Goal: Transaction & Acquisition: Subscribe to service/newsletter

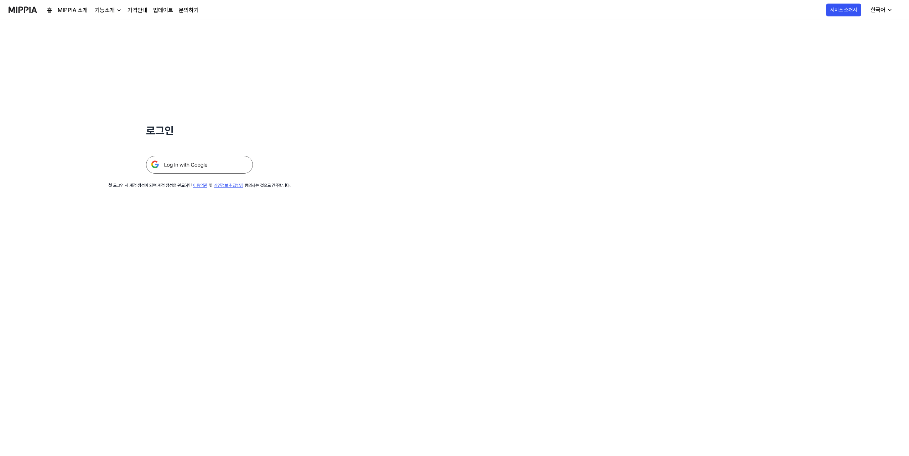
click at [180, 165] on img at bounding box center [199, 165] width 107 height 18
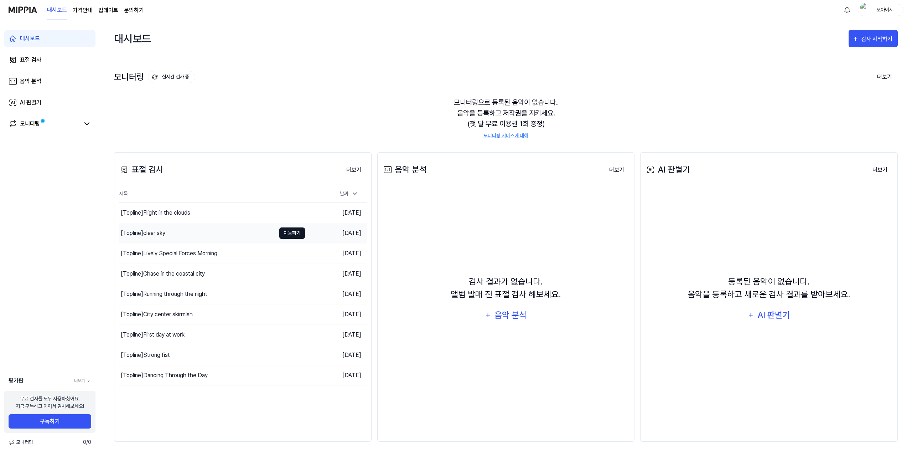
click at [287, 234] on button "이동하기" at bounding box center [292, 232] width 26 height 11
click at [292, 351] on button "이동하기" at bounding box center [292, 354] width 26 height 11
click at [171, 271] on div "[Topline] Chase in the coastal city" at bounding box center [163, 273] width 84 height 9
click at [888, 35] on div "검사 시작하기" at bounding box center [877, 39] width 33 height 9
click at [839, 61] on div "표절 검사" at bounding box center [861, 60] width 62 height 9
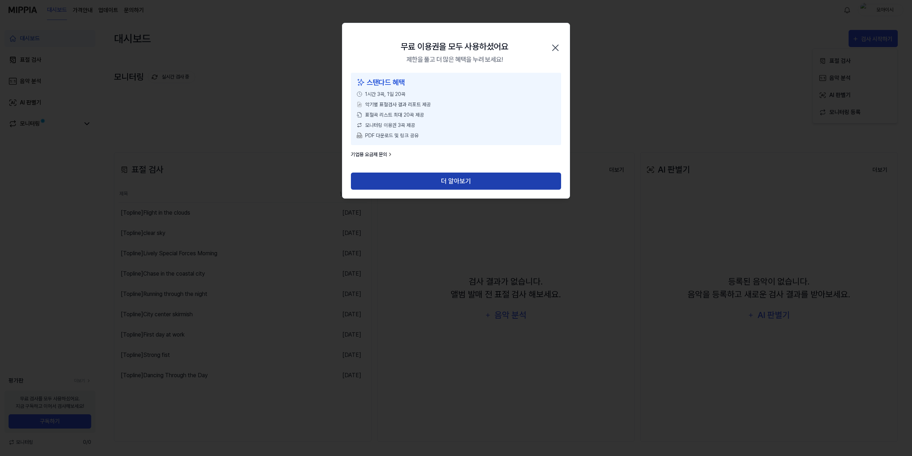
click at [403, 176] on button "더 알아보기" at bounding box center [456, 180] width 210 height 17
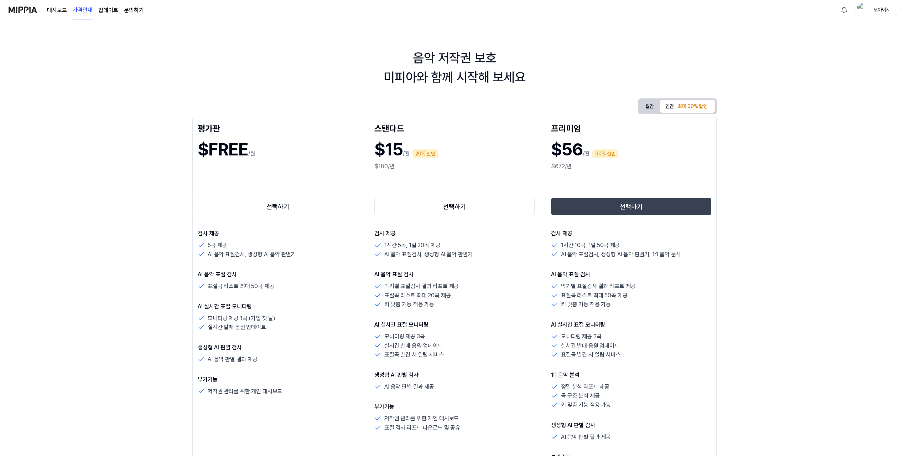
click at [294, 59] on div "음악 저작권 보호 미피아와 함께 시작해 보세요" at bounding box center [454, 67] width 909 height 38
click at [649, 105] on button "월간" at bounding box center [650, 106] width 20 height 13
click at [668, 106] on button "연간 최대 30% 할인" at bounding box center [688, 106] width 56 height 15
click at [650, 107] on button "월간" at bounding box center [650, 106] width 20 height 13
click at [676, 106] on div "최대 30% 할인" at bounding box center [693, 106] width 34 height 11
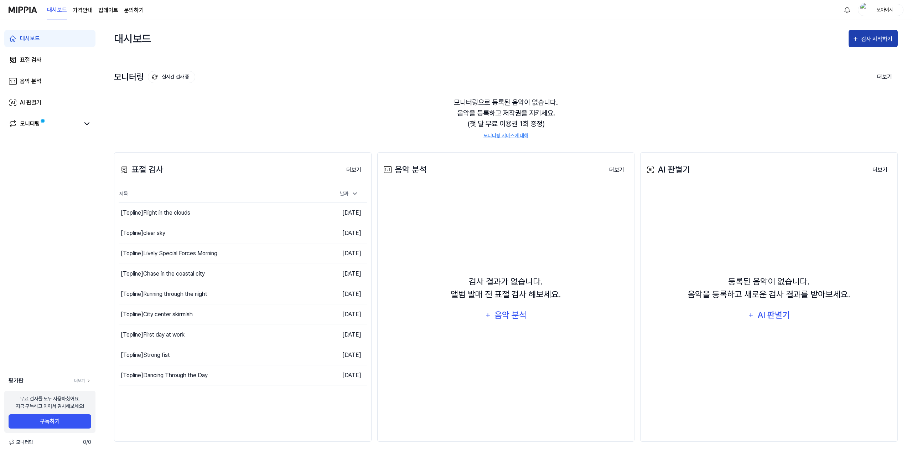
click at [874, 35] on div "검사 시작하기" at bounding box center [877, 39] width 33 height 9
click at [861, 62] on div "표절 검사" at bounding box center [861, 60] width 62 height 9
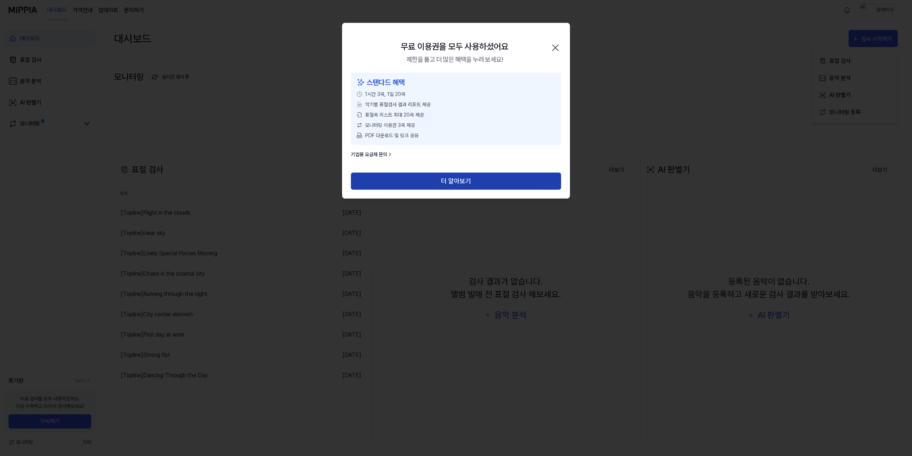
click at [478, 174] on button "더 알아보기" at bounding box center [456, 180] width 210 height 17
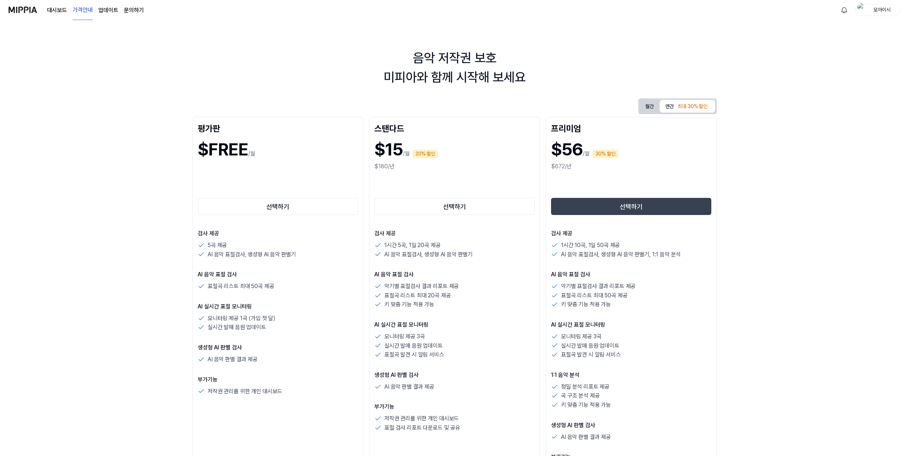
click at [652, 102] on button "월간" at bounding box center [650, 106] width 20 height 13
drag, startPoint x: 405, startPoint y: 151, endPoint x: 390, endPoint y: 151, distance: 15.3
click at [390, 151] on h1 "$20" at bounding box center [390, 149] width 30 height 26
copy h1 "20"
click at [448, 209] on button "선택하기" at bounding box center [455, 206] width 160 height 17
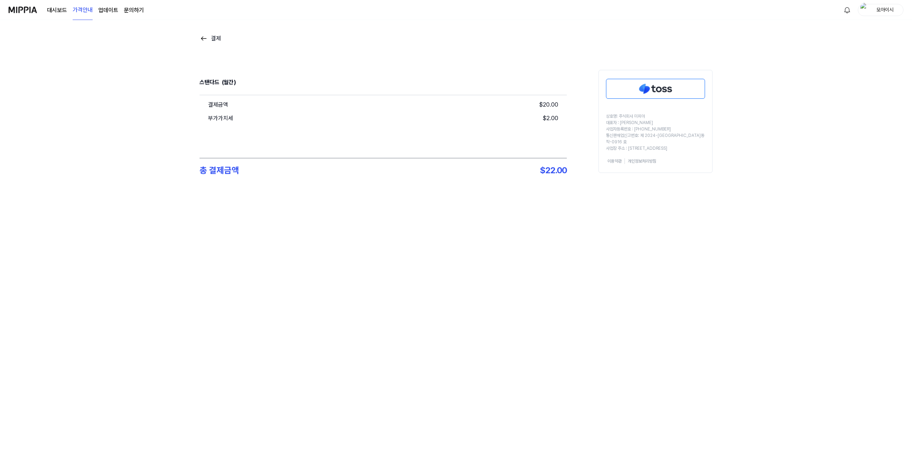
click at [656, 91] on img at bounding box center [656, 88] width 98 height 19
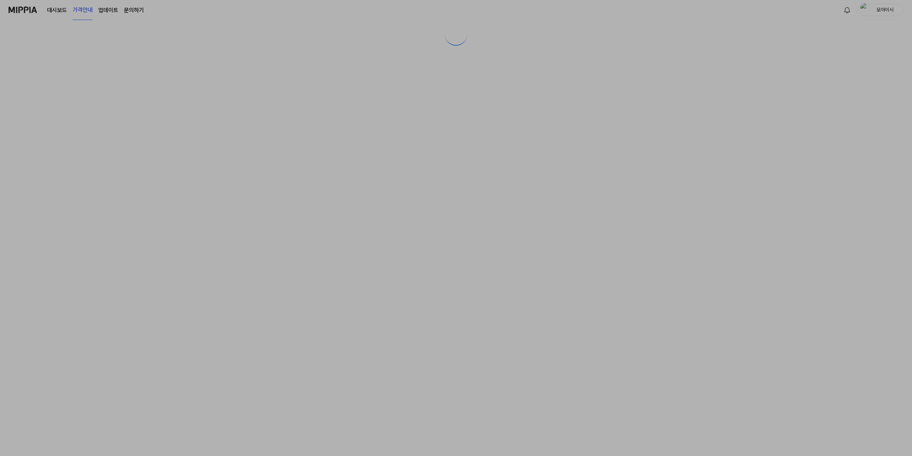
click at [628, 216] on div at bounding box center [456, 228] width 912 height 456
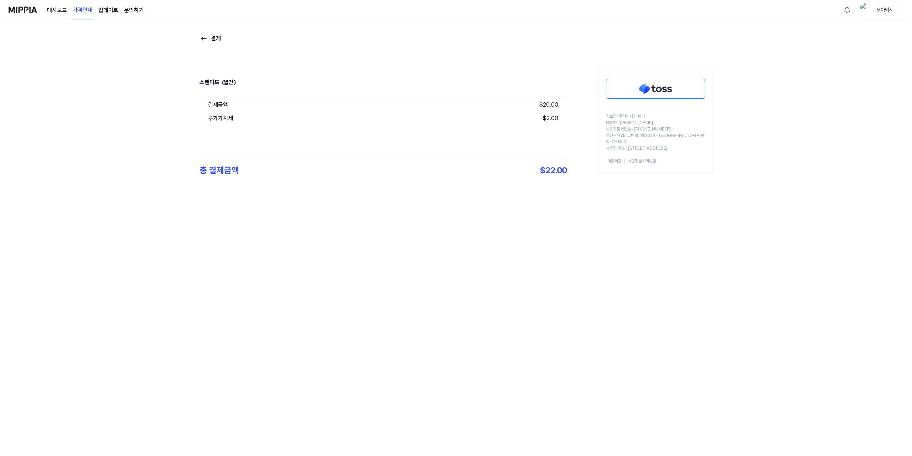
click at [677, 85] on img at bounding box center [656, 88] width 98 height 19
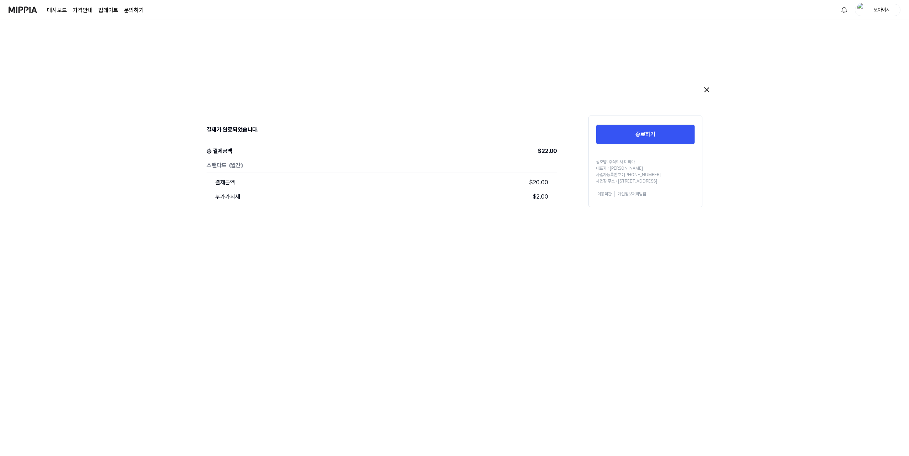
click at [62, 11] on link "대시보드" at bounding box center [57, 10] width 20 height 9
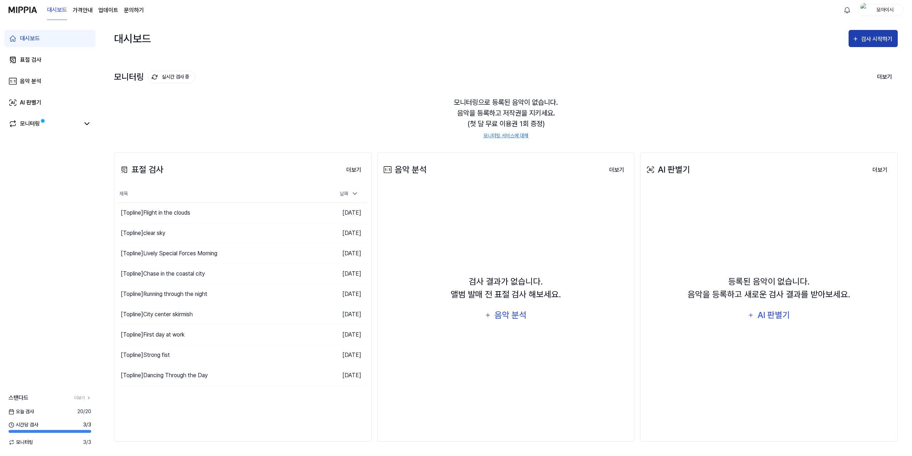
click at [865, 41] on div "검사 시작하기" at bounding box center [877, 39] width 33 height 9
click at [842, 59] on div "표절 검사" at bounding box center [861, 60] width 62 height 9
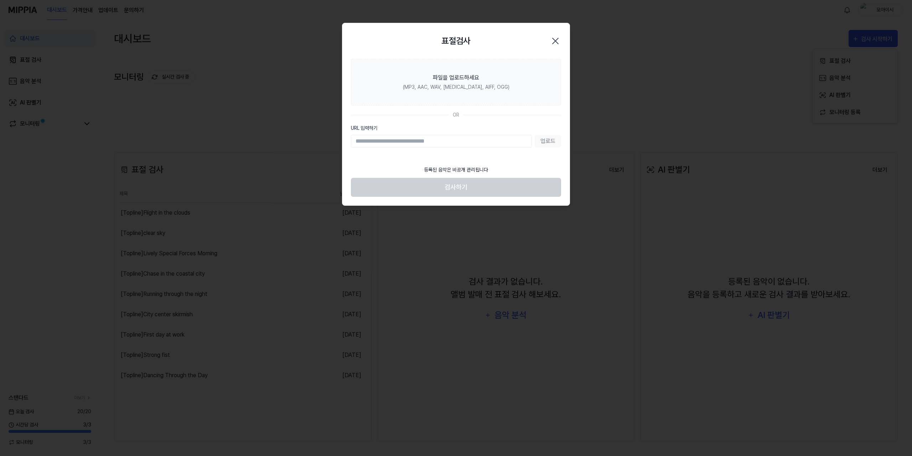
click at [555, 41] on icon "button" at bounding box center [556, 41] width 6 height 6
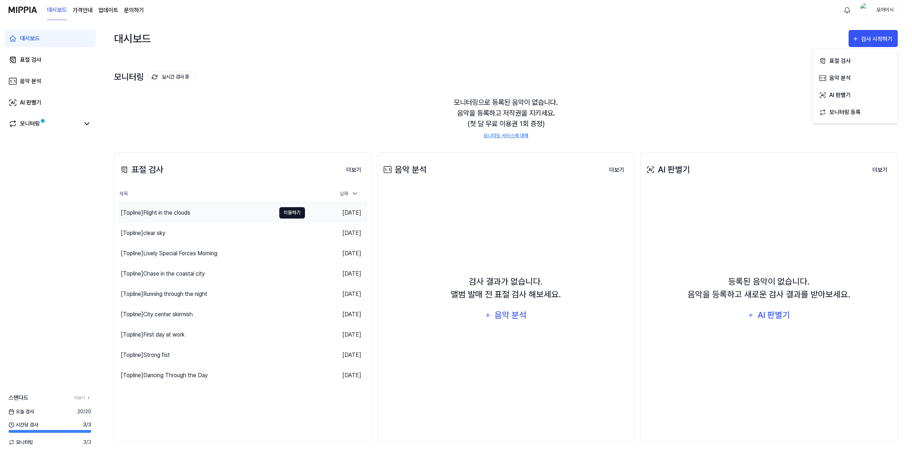
click at [303, 210] on button "이동하기" at bounding box center [292, 212] width 26 height 11
click at [880, 35] on div "검사 시작하기" at bounding box center [877, 39] width 33 height 9
click at [840, 63] on div "표절 검사" at bounding box center [861, 60] width 62 height 9
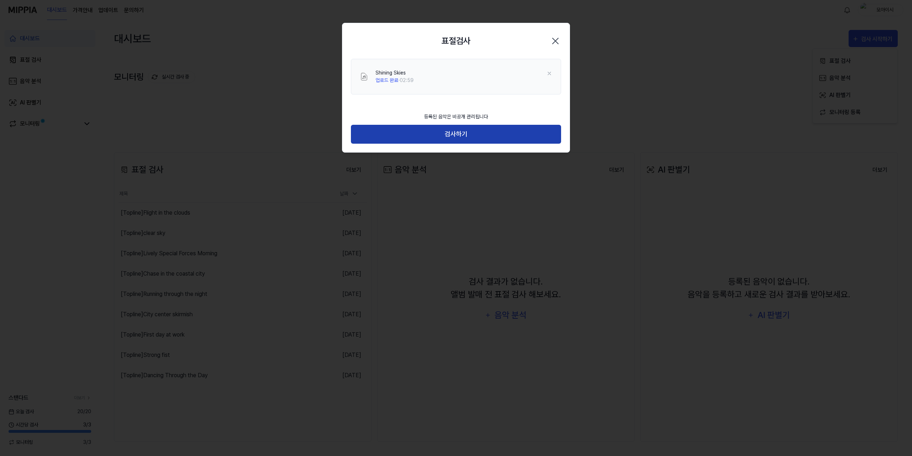
click at [458, 137] on button "검사하기" at bounding box center [456, 134] width 210 height 19
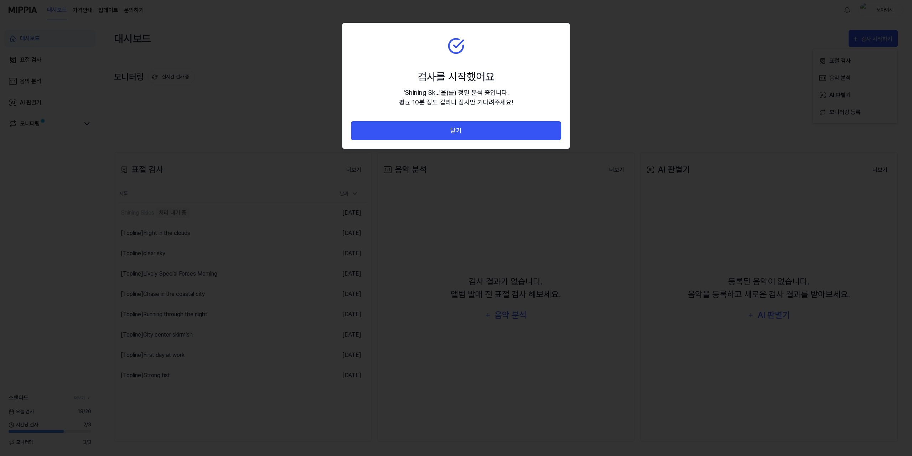
click at [458, 137] on button "닫기" at bounding box center [456, 130] width 210 height 19
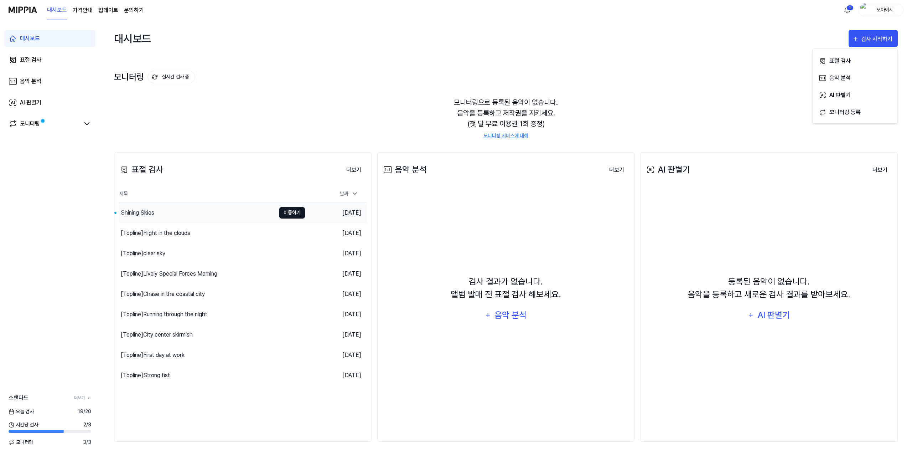
click at [300, 212] on button "이동하기" at bounding box center [292, 212] width 26 height 11
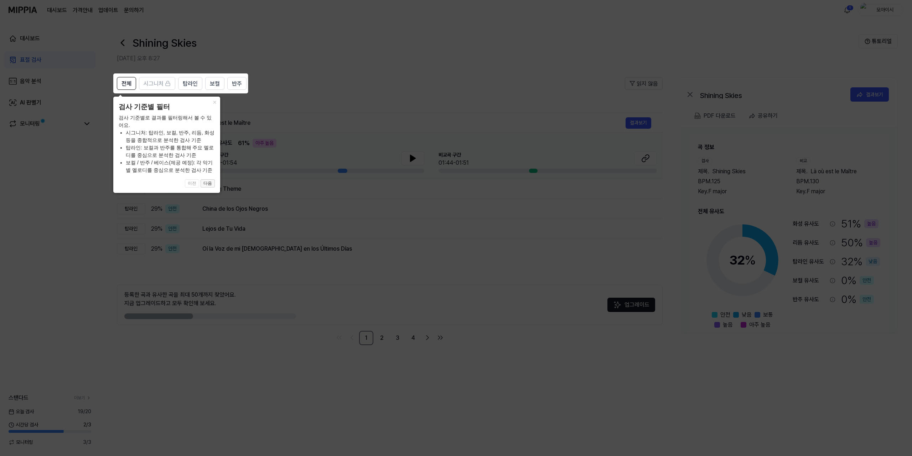
click at [209, 183] on button "다음" at bounding box center [208, 183] width 14 height 9
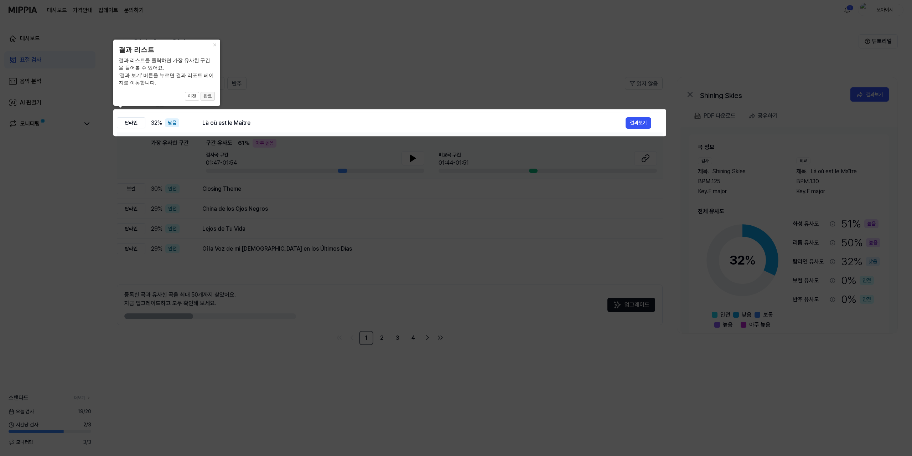
click at [209, 96] on button "완료" at bounding box center [208, 96] width 14 height 9
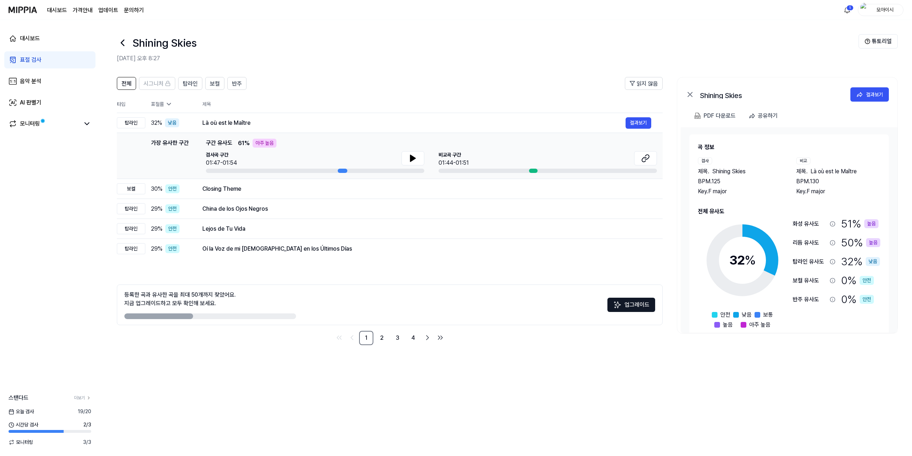
click at [301, 80] on header "전체 시그니처 탑라인 보컬 반주 읽지 않음" at bounding box center [390, 86] width 546 height 19
click at [250, 124] on div "Là où est le Maître" at bounding box center [413, 123] width 423 height 9
click at [411, 158] on icon at bounding box center [413, 158] width 5 height 6
click at [411, 158] on icon at bounding box center [411, 158] width 1 height 6
click at [419, 161] on button at bounding box center [413, 158] width 23 height 14
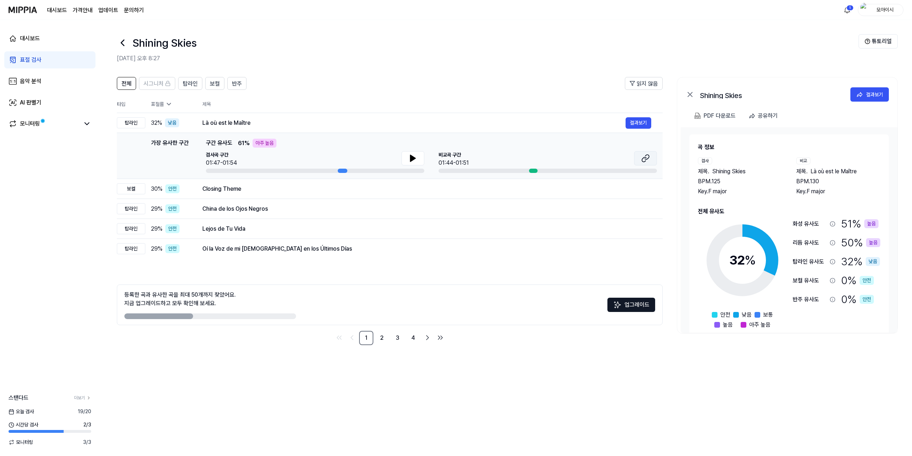
click at [644, 162] on icon at bounding box center [644, 159] width 4 height 5
click at [408, 159] on button at bounding box center [413, 158] width 23 height 14
click at [175, 122] on div "낮음" at bounding box center [172, 122] width 14 height 9
click at [383, 339] on link "2" at bounding box center [382, 338] width 14 height 14
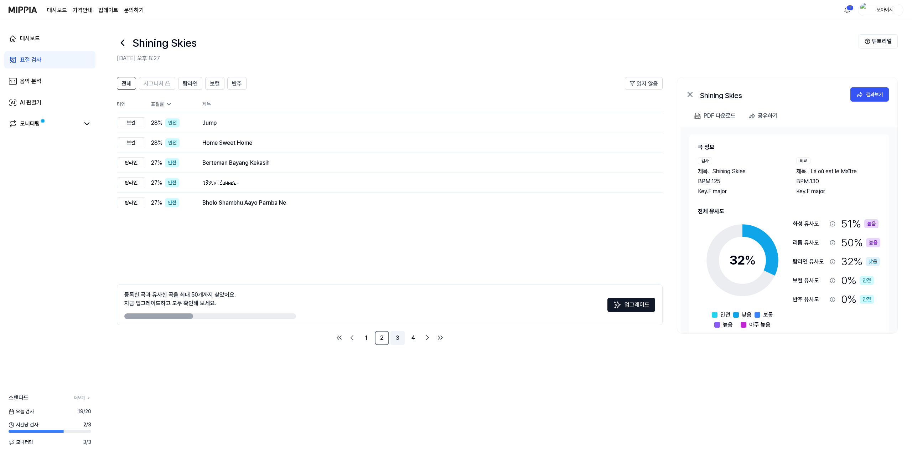
click at [393, 336] on link "3" at bounding box center [398, 338] width 14 height 14
click at [412, 337] on link "4" at bounding box center [413, 338] width 14 height 14
click at [422, 337] on link "Go to next page" at bounding box center [427, 337] width 11 height 11
click at [352, 337] on icon "Go to previous page" at bounding box center [352, 337] width 9 height 9
click at [340, 338] on icon "Go to first page" at bounding box center [339, 337] width 9 height 9
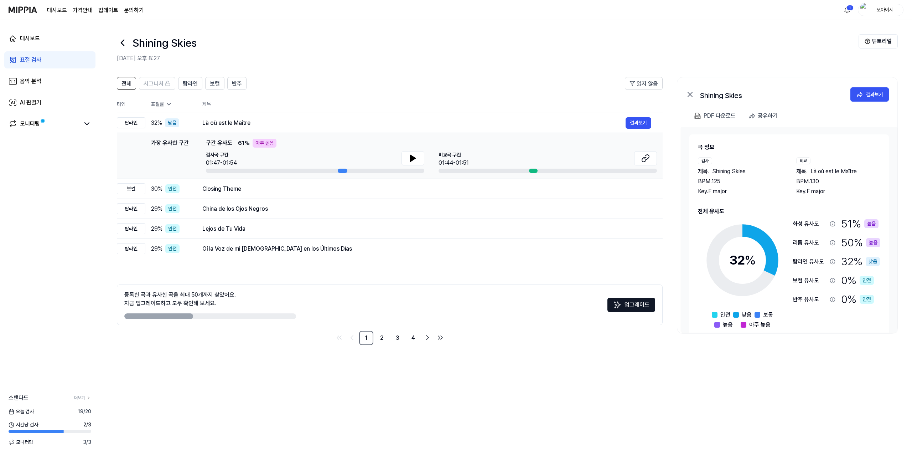
click at [396, 100] on th "제목" at bounding box center [432, 104] width 460 height 17
click at [856, 98] on icon at bounding box center [859, 94] width 7 height 7
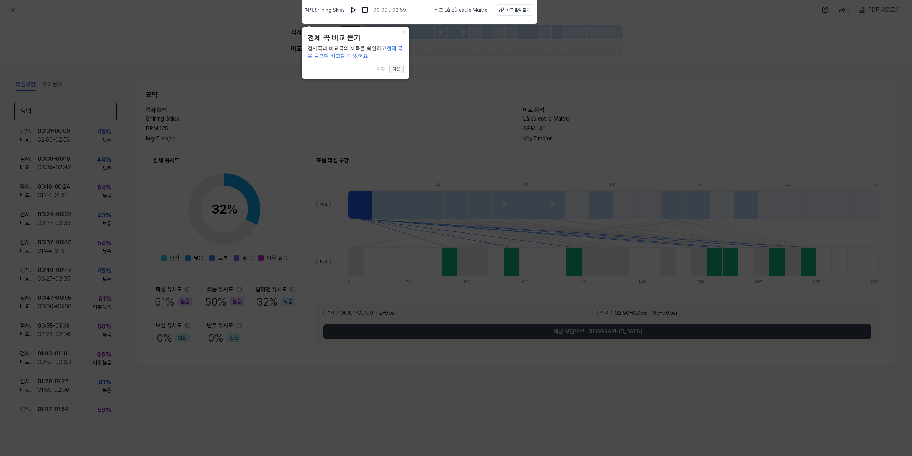
click at [396, 70] on button "다음" at bounding box center [397, 69] width 14 height 9
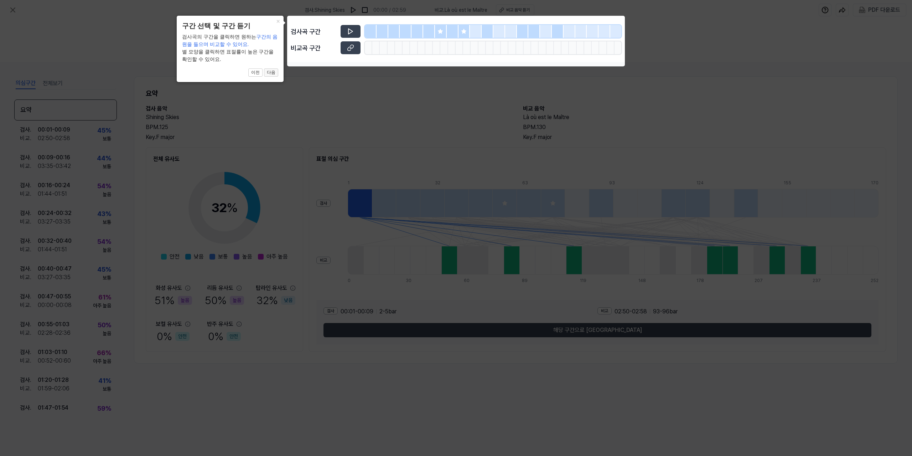
click at [275, 73] on button "다음" at bounding box center [271, 72] width 14 height 9
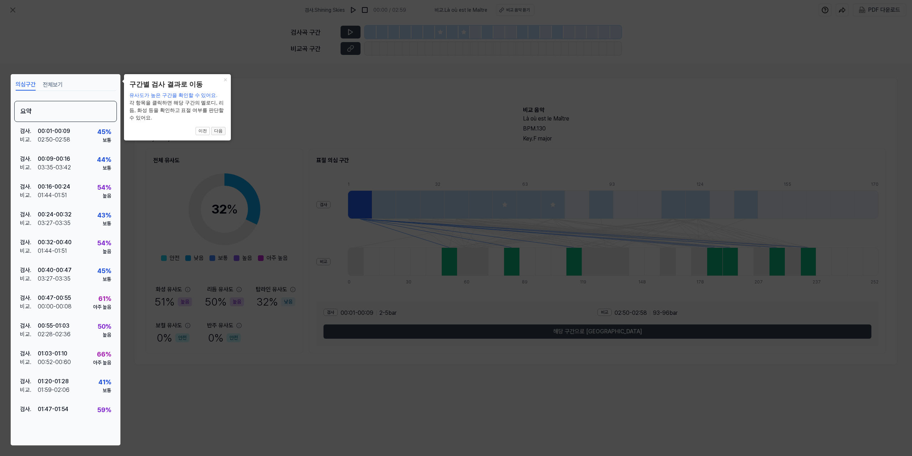
click at [217, 131] on button "다음" at bounding box center [218, 131] width 14 height 9
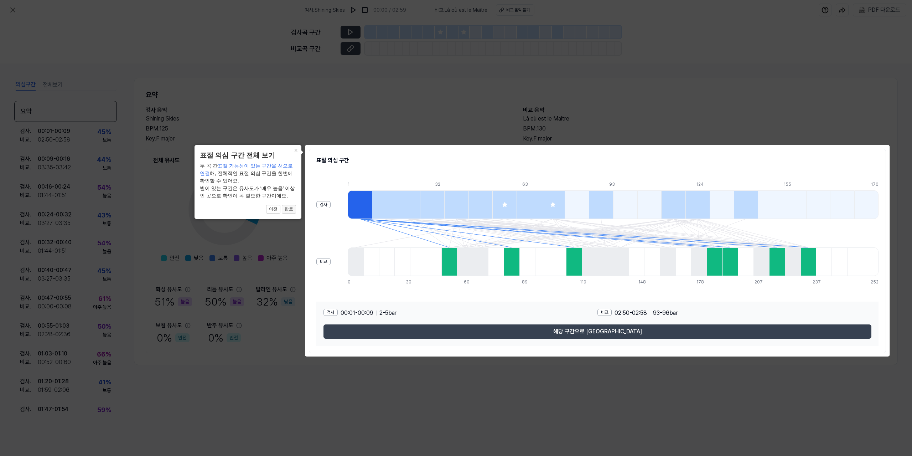
click at [292, 211] on button "완료" at bounding box center [289, 209] width 14 height 9
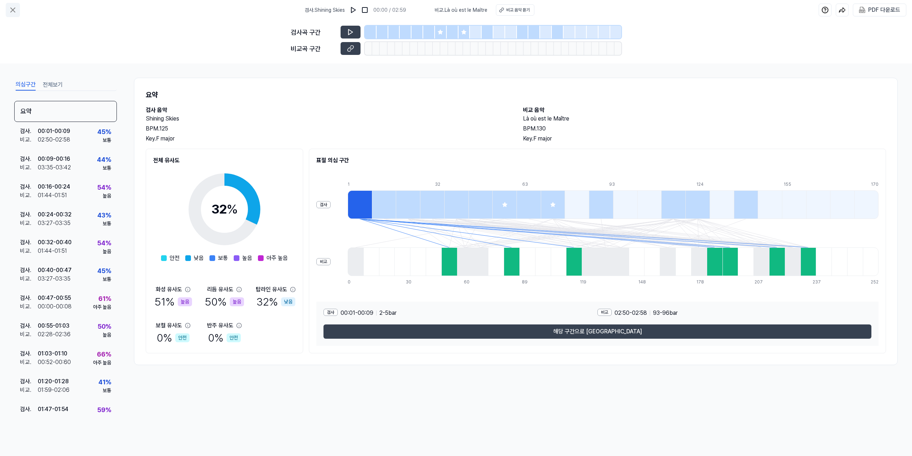
click at [16, 11] on icon at bounding box center [13, 10] width 9 height 9
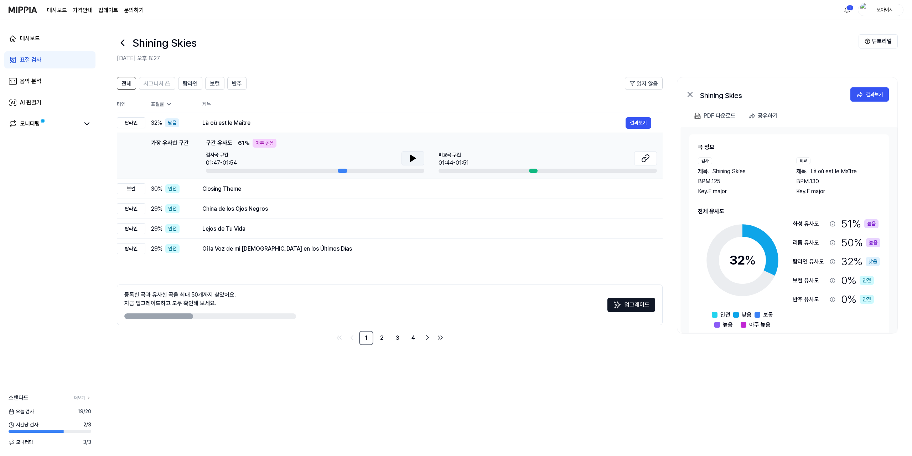
click at [419, 161] on button at bounding box center [413, 158] width 23 height 14
click at [645, 152] on button at bounding box center [645, 158] width 23 height 14
click at [419, 161] on button at bounding box center [413, 158] width 23 height 14
click at [245, 191] on div "Closing Theme" at bounding box center [413, 189] width 423 height 9
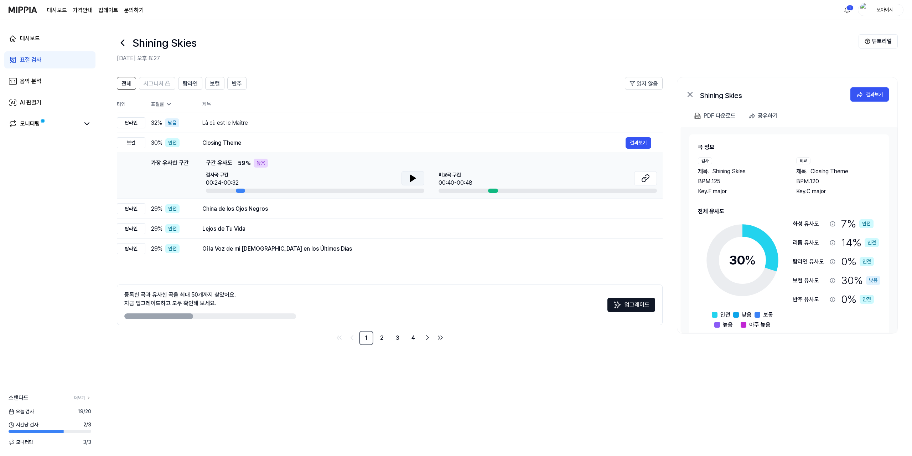
click at [414, 179] on icon at bounding box center [413, 178] width 5 height 6
click at [414, 179] on icon at bounding box center [414, 178] width 1 height 6
click at [644, 174] on button at bounding box center [645, 178] width 23 height 14
click at [302, 211] on div "China de los Ojos Negros" at bounding box center [413, 209] width 423 height 9
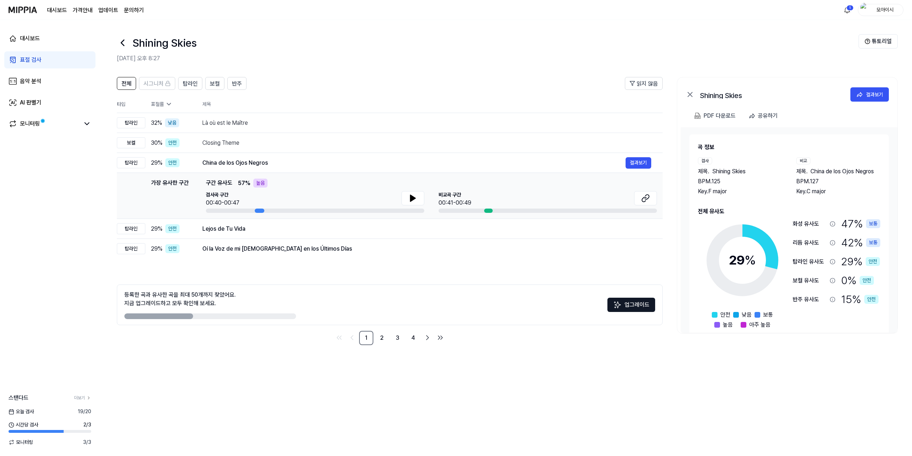
click at [366, 358] on div "전체 시그니처 탑라인 보컬 반주 읽지 않음 전체 시그니처 탑라인 보컬 반주 타입 표절률 제목 표절률 읽지 않음 탑라인 32 % 낮음 Là où…" at bounding box center [506, 214] width 813 height 289
click at [57, 65] on link "표절 검사" at bounding box center [49, 59] width 91 height 17
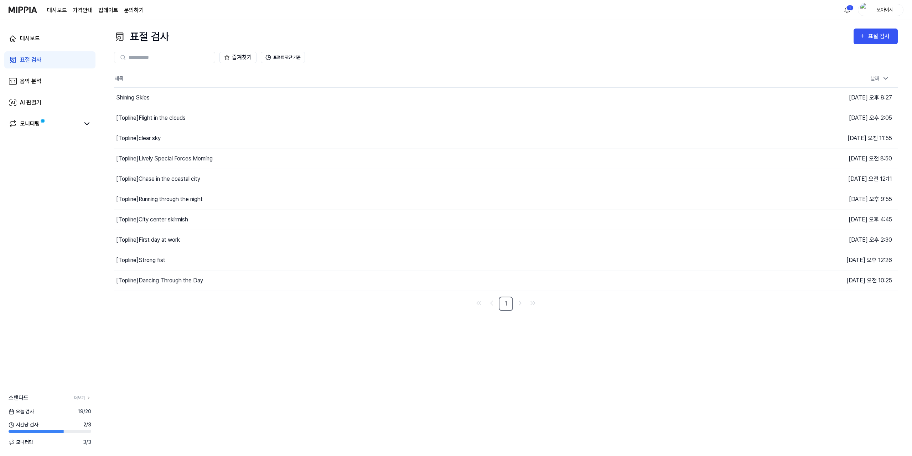
click at [44, 71] on div "대시보드 표절 검사 음악 분석 AI 판별기 모니터링" at bounding box center [50, 81] width 100 height 123
click at [38, 78] on div "음악 분석" at bounding box center [30, 81] width 21 height 9
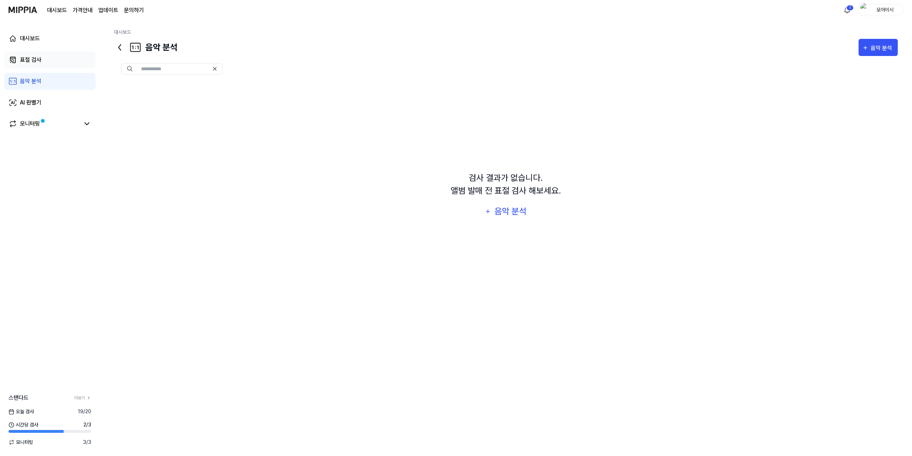
click at [39, 57] on div "표절 검사" at bounding box center [30, 60] width 21 height 9
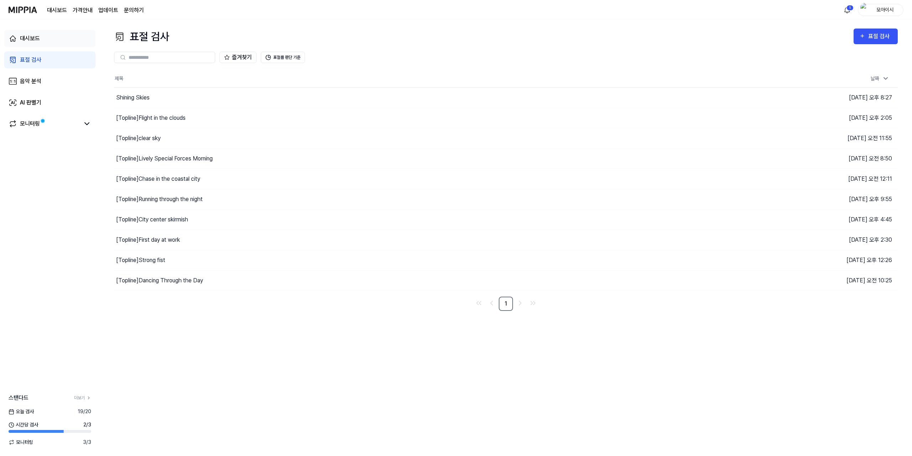
click at [37, 36] on div "대시보드" at bounding box center [30, 38] width 20 height 9
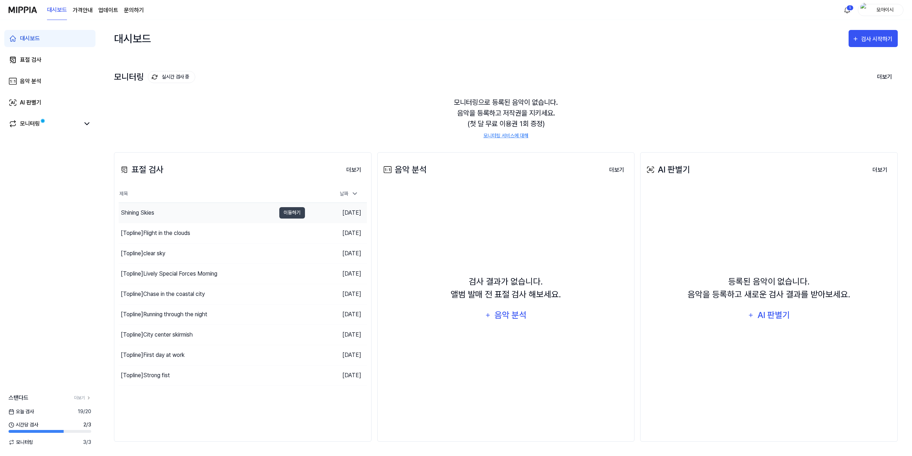
click at [249, 211] on div "Shining Skies" at bounding box center [197, 213] width 157 height 20
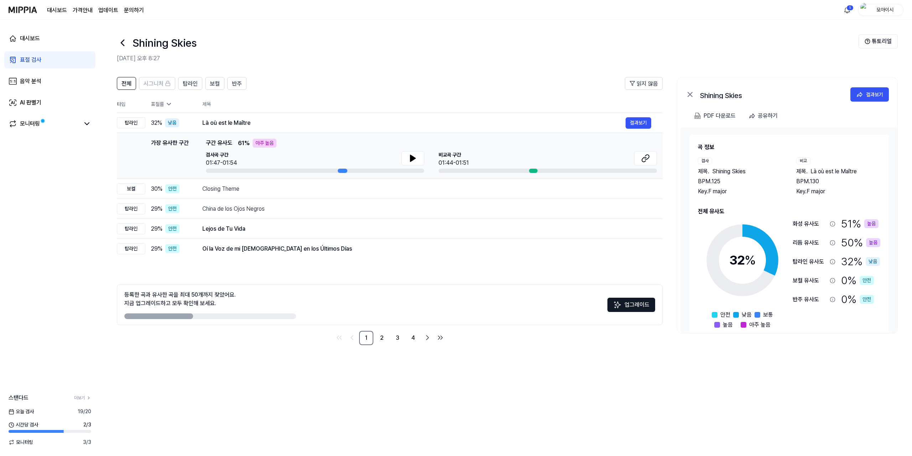
click at [300, 388] on div "전체 시그니처 탑라인 보컬 반주 읽지 않음 전체 시그니처 탑라인 보컬 반주 타입 표절률 제목 표절률 읽지 않음 탑라인 32 % 낮음 Là où…" at bounding box center [506, 263] width 813 height 386
click at [189, 83] on span "탑라인" at bounding box center [190, 83] width 15 height 9
click at [214, 84] on span "보컬" at bounding box center [215, 83] width 10 height 9
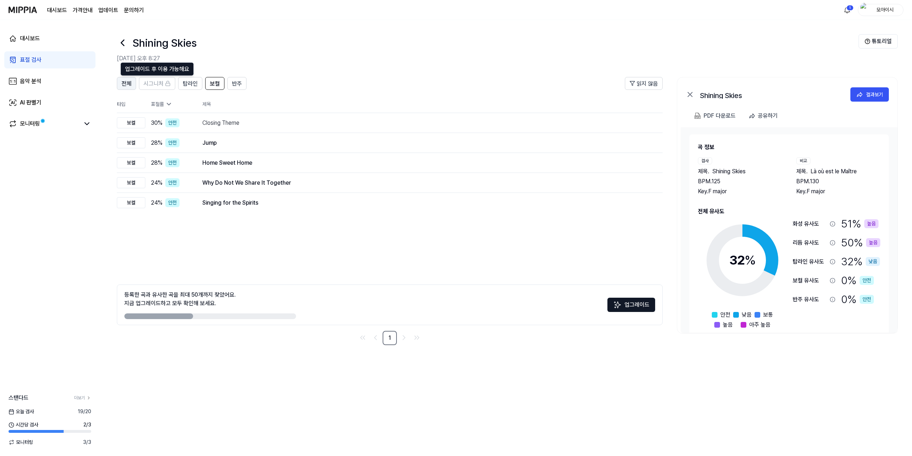
click at [129, 86] on span "전체" at bounding box center [127, 83] width 10 height 9
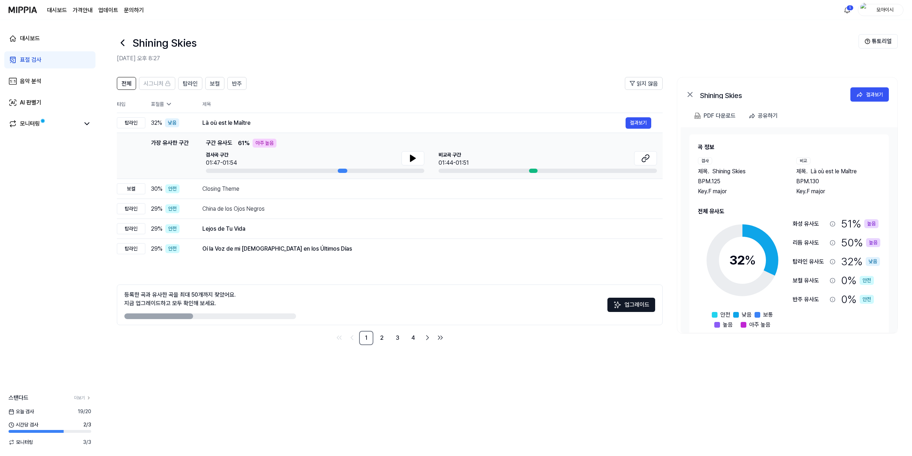
click at [167, 103] on icon at bounding box center [168, 103] width 7 height 7
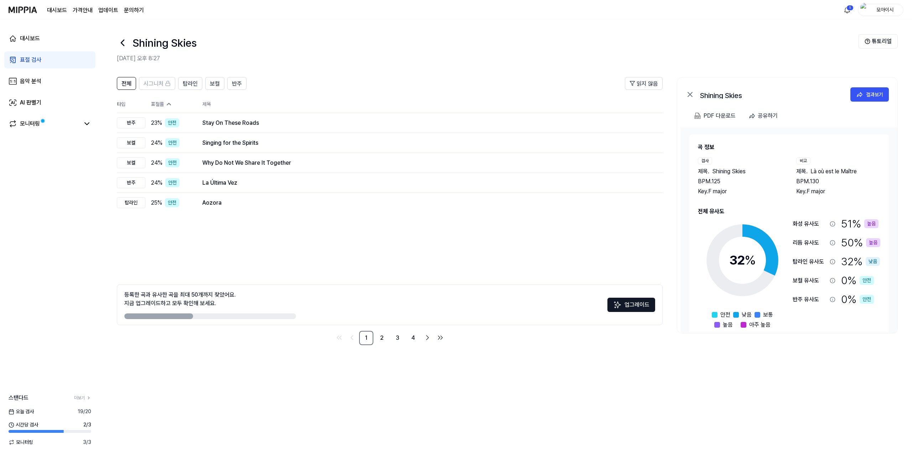
click at [165, 103] on icon at bounding box center [168, 103] width 7 height 7
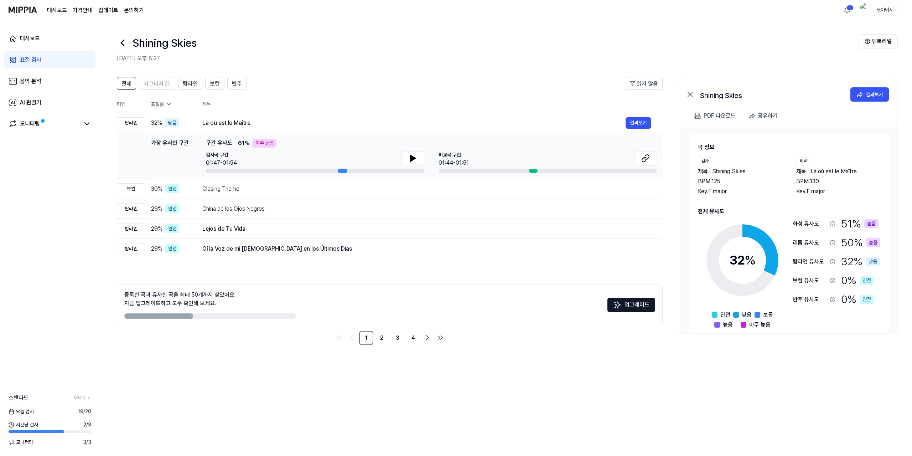
click at [279, 371] on div "전체 시그니처 탑라인 보컬 반주 읽지 않음 전체 시그니처 탑라인 보컬 반주 타입 표절률 제목 표절률 읽지 않음 탑라인 32 % 낮음 Là où…" at bounding box center [506, 263] width 813 height 386
click at [196, 85] on span "탑라인" at bounding box center [190, 83] width 15 height 9
click at [212, 84] on span "보컬" at bounding box center [215, 83] width 10 height 9
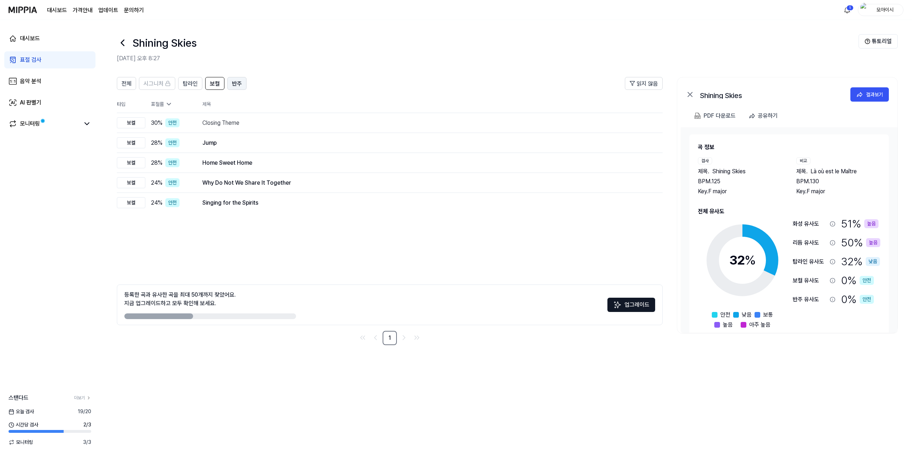
click at [233, 84] on span "반주" at bounding box center [237, 83] width 10 height 9
click at [131, 84] on span "전체" at bounding box center [127, 83] width 10 height 9
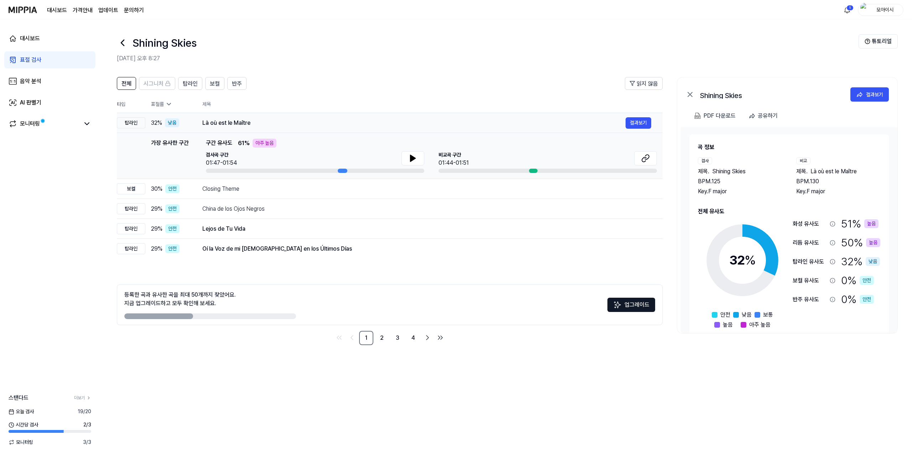
click at [130, 121] on div "탑라인" at bounding box center [131, 122] width 29 height 11
click at [205, 80] on button "보컬" at bounding box center [214, 83] width 19 height 13
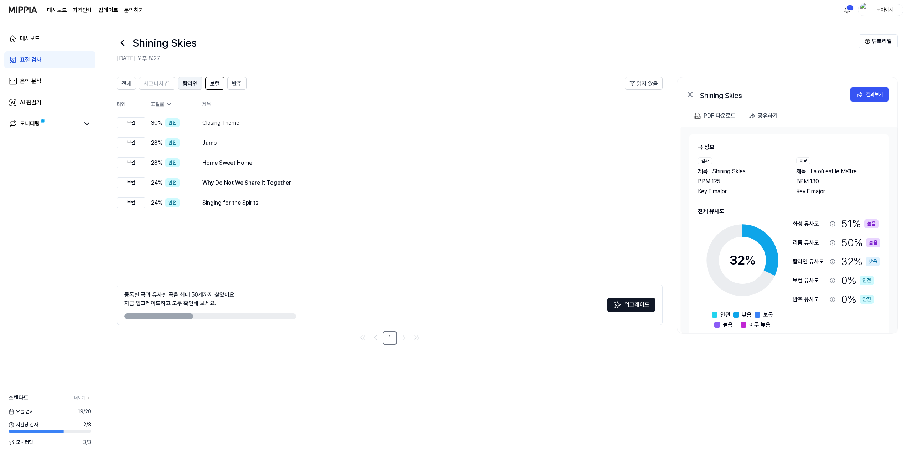
click at [196, 81] on span "탑라인" at bounding box center [190, 83] width 15 height 9
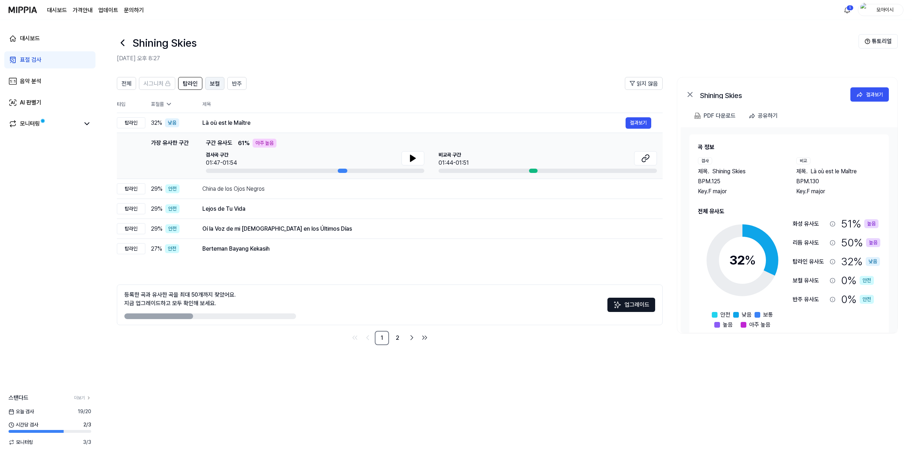
click at [211, 81] on span "보컬" at bounding box center [215, 83] width 10 height 9
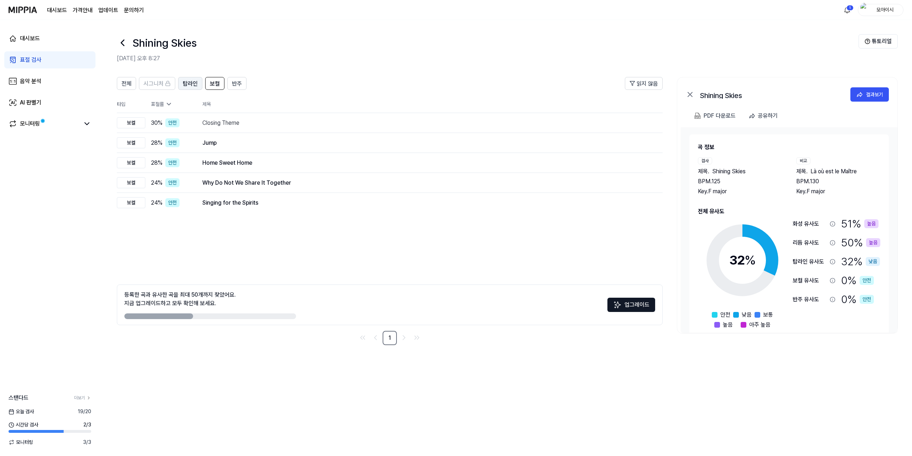
click at [192, 81] on span "탑라인" at bounding box center [190, 83] width 15 height 9
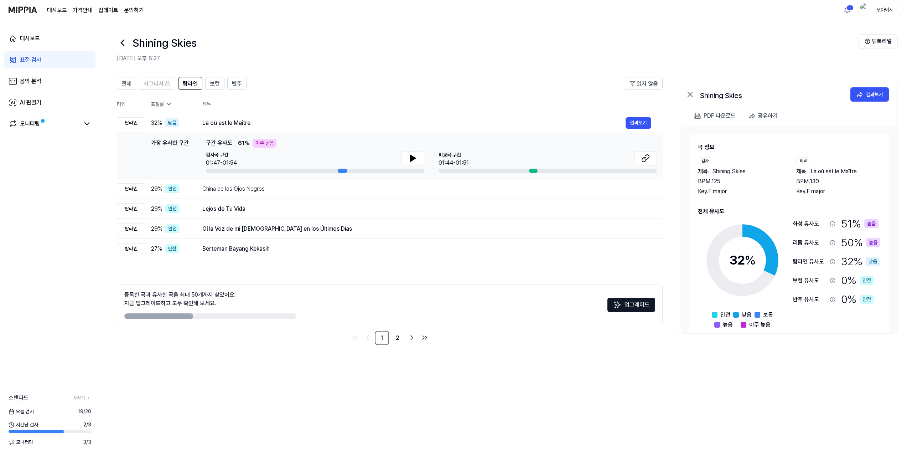
click at [519, 58] on h2 "[DATE] 오후 8:27" at bounding box center [488, 58] width 742 height 9
click at [339, 186] on div "China de los Ojos Negros" at bounding box center [413, 189] width 423 height 9
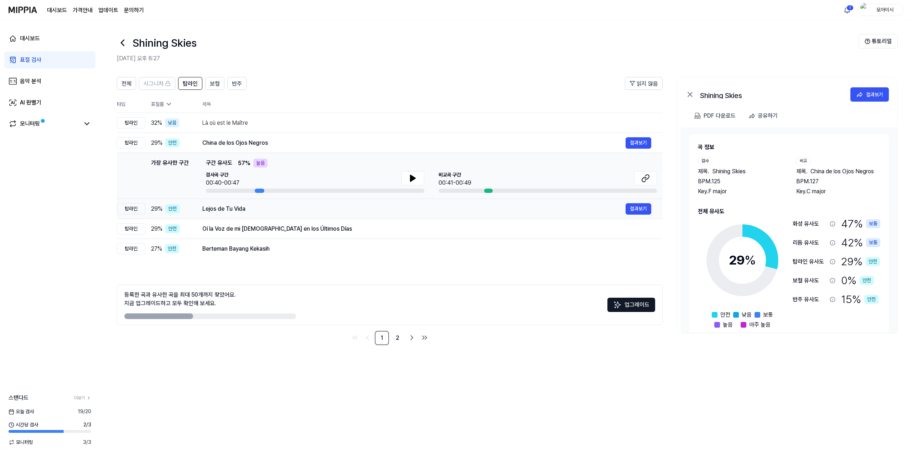
click at [336, 207] on div "Lejos de Tu Vida" at bounding box center [413, 209] width 423 height 9
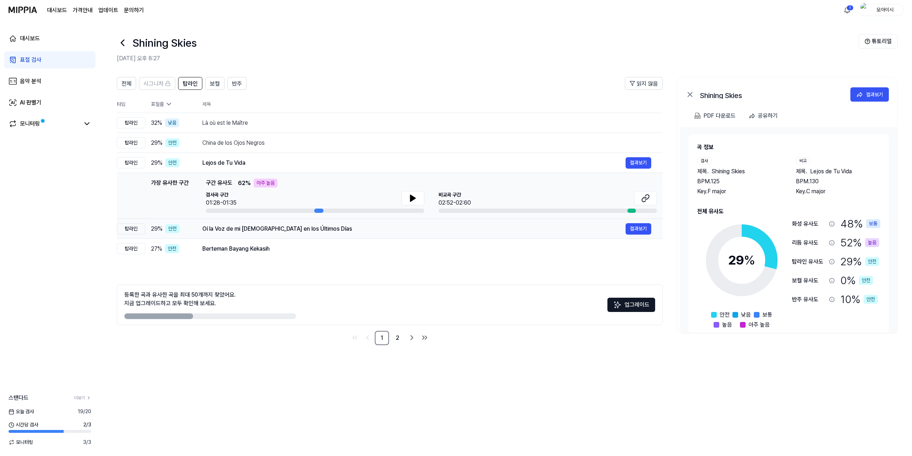
click at [334, 228] on div "Oí la Voz de mi [DEMOGRAPHIC_DATA] en los Últimos Días" at bounding box center [413, 229] width 423 height 9
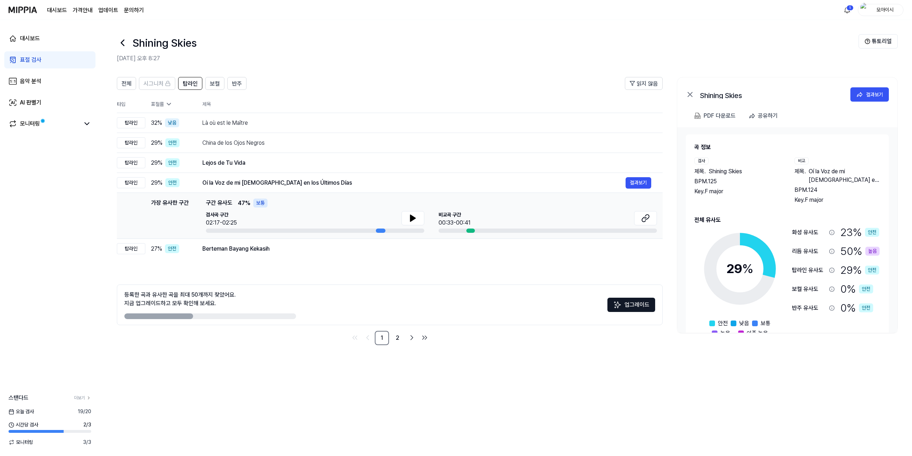
click at [331, 263] on div "전체 시그니처 탑라인 보컬 반주 읽지 않음 전체 시그니처 탑라인 보컬 반주 타입 표절률 제목 표절률 읽지 않음 탑라인 32 % 낮음 Là où…" at bounding box center [390, 211] width 546 height 268
click at [332, 256] on td "Berteman Bayang Kekasih 결과보기" at bounding box center [427, 249] width 472 height 20
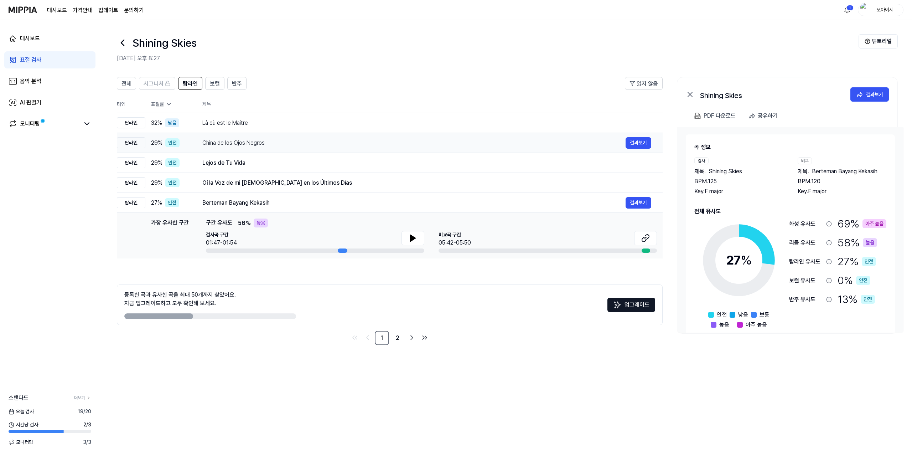
click at [597, 139] on div "China de los Ojos Negros" at bounding box center [413, 143] width 423 height 9
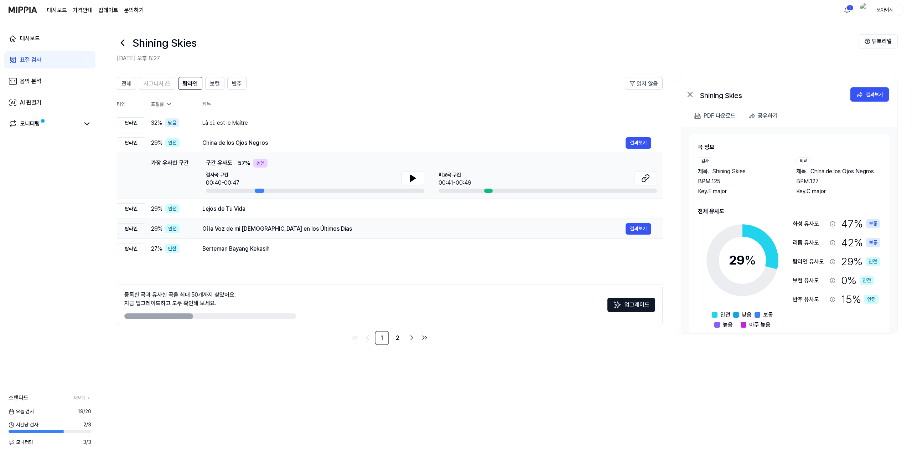
click at [548, 233] on div "Oí la Voz de mi [DEMOGRAPHIC_DATA] en los Últimos Días 결과보기" at bounding box center [426, 228] width 449 height 11
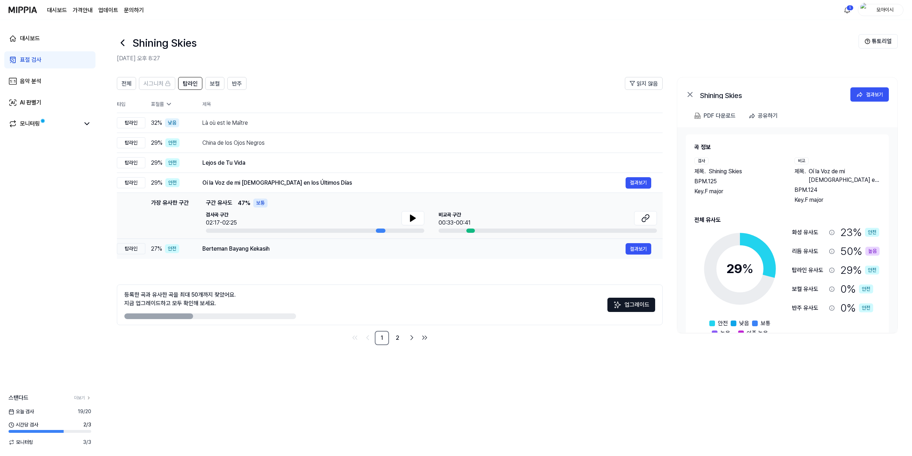
click at [446, 252] on div "Berteman Bayang Kekasih" at bounding box center [413, 248] width 423 height 9
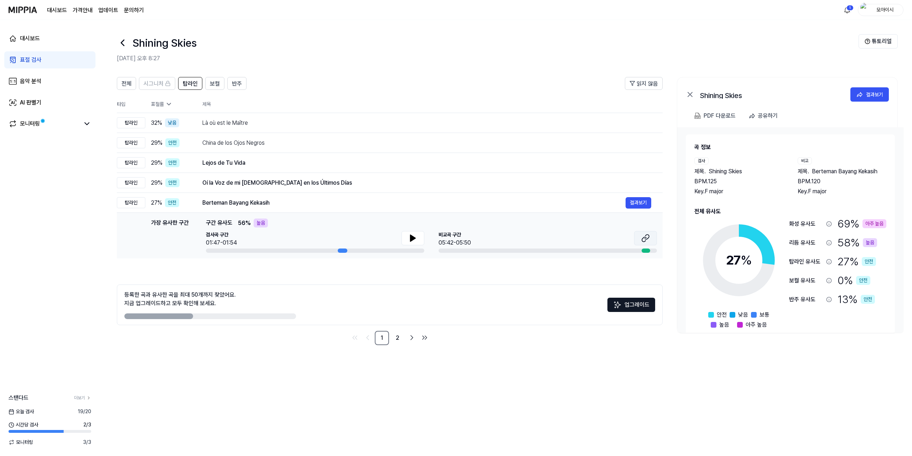
click at [648, 235] on icon at bounding box center [645, 238] width 9 height 9
click at [397, 336] on link "2" at bounding box center [398, 338] width 14 height 14
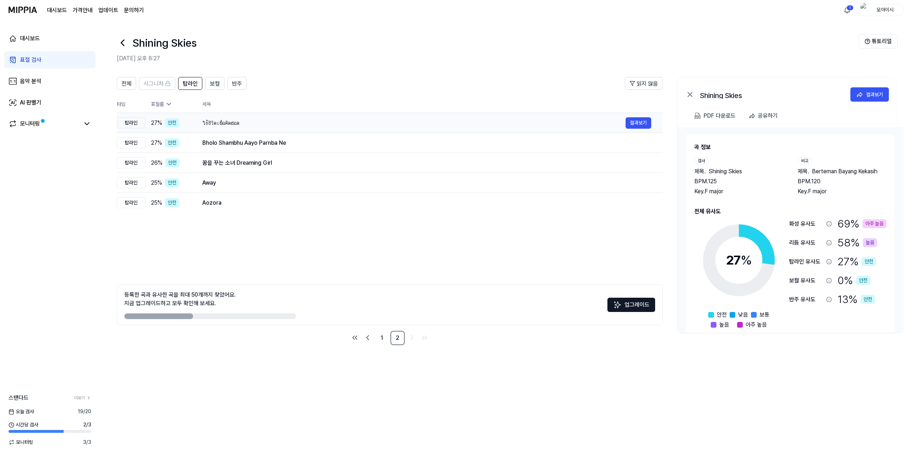
click at [339, 122] on div "ใช้ชีวิตเพื่อคิดฮอด" at bounding box center [413, 123] width 423 height 9
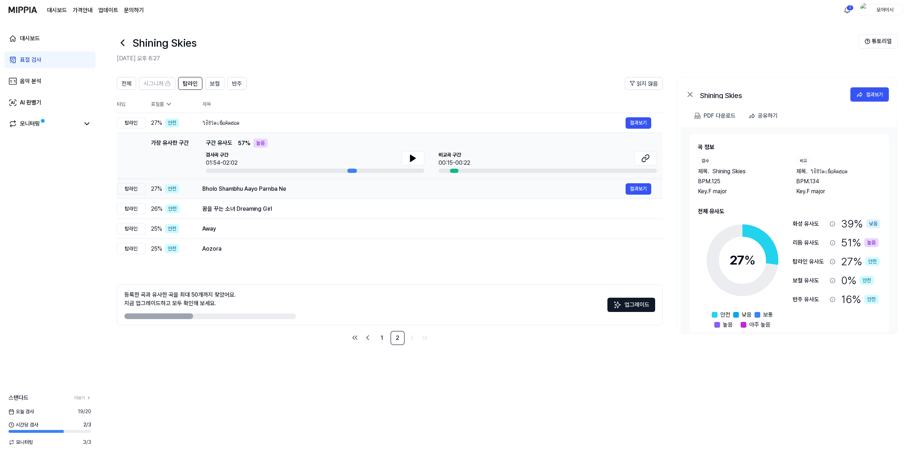
click at [329, 191] on div "Bholo Shambhu Aayo Parnba Ne" at bounding box center [413, 189] width 423 height 9
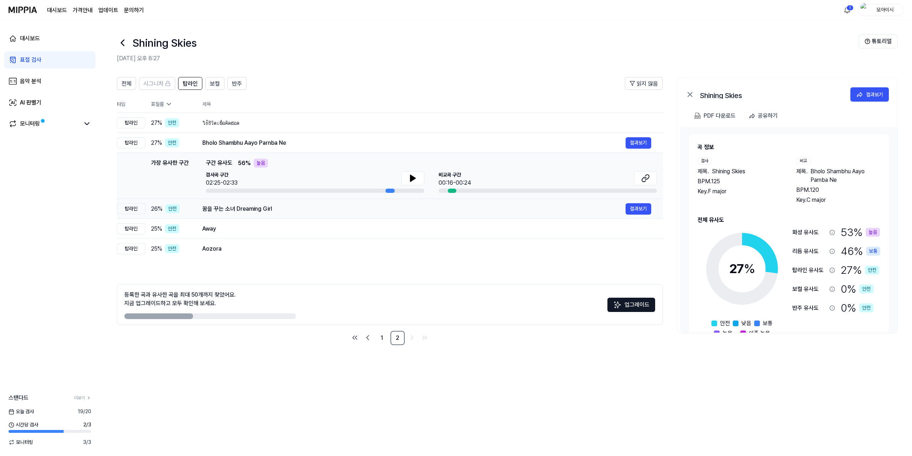
click at [334, 209] on div "꿈을 꾸는 소녀 Dreaming Girl" at bounding box center [413, 209] width 423 height 9
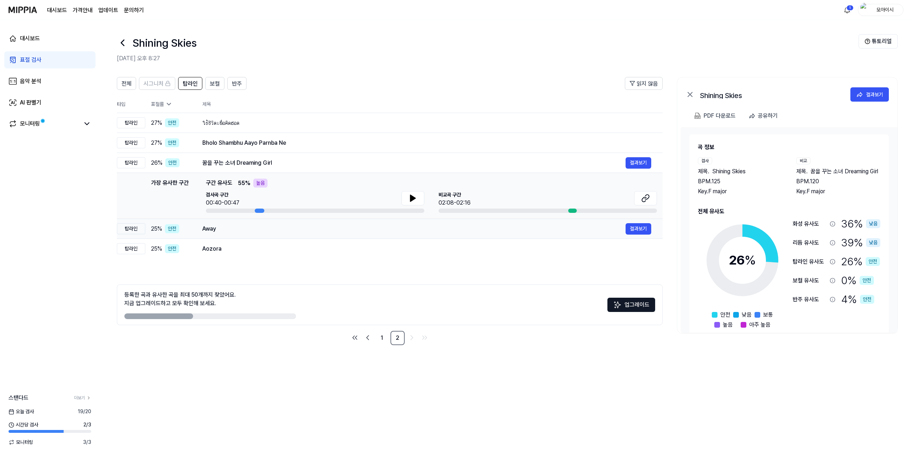
click at [335, 227] on div "Away" at bounding box center [413, 229] width 423 height 9
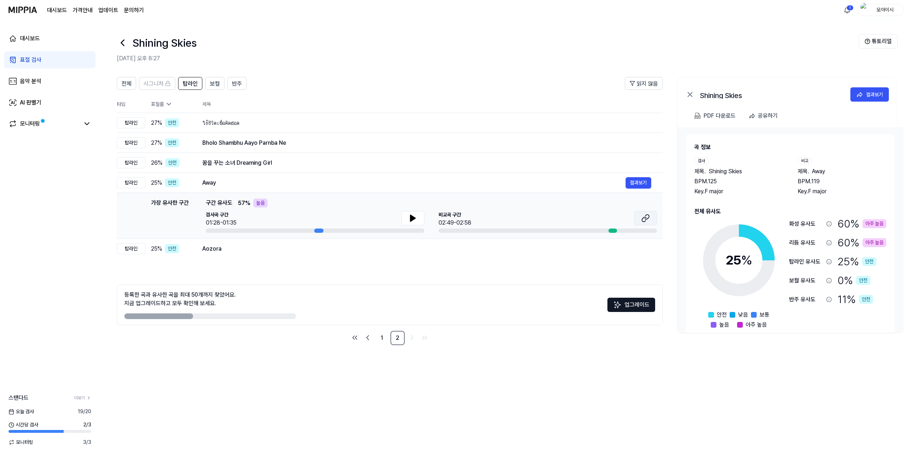
click at [642, 219] on icon at bounding box center [644, 219] width 4 height 5
click at [229, 247] on div "Aozora" at bounding box center [413, 248] width 423 height 9
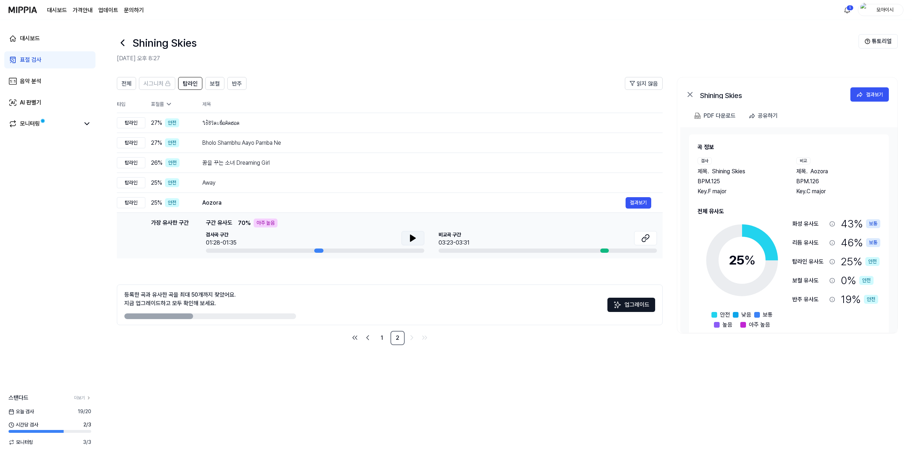
click at [419, 241] on button at bounding box center [413, 238] width 23 height 14
click at [650, 238] on icon at bounding box center [645, 238] width 9 height 9
click at [407, 238] on button at bounding box center [413, 238] width 23 height 14
click at [120, 40] on icon at bounding box center [122, 42] width 11 height 11
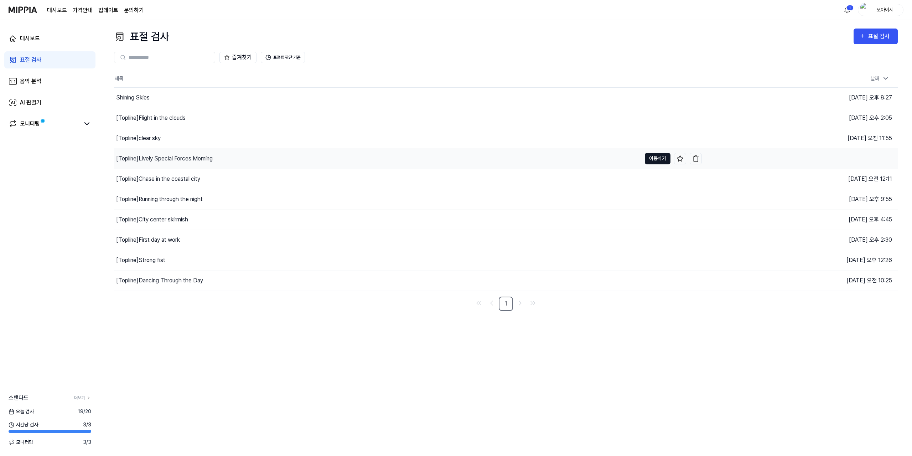
click at [662, 159] on button "이동하기" at bounding box center [658, 158] width 26 height 11
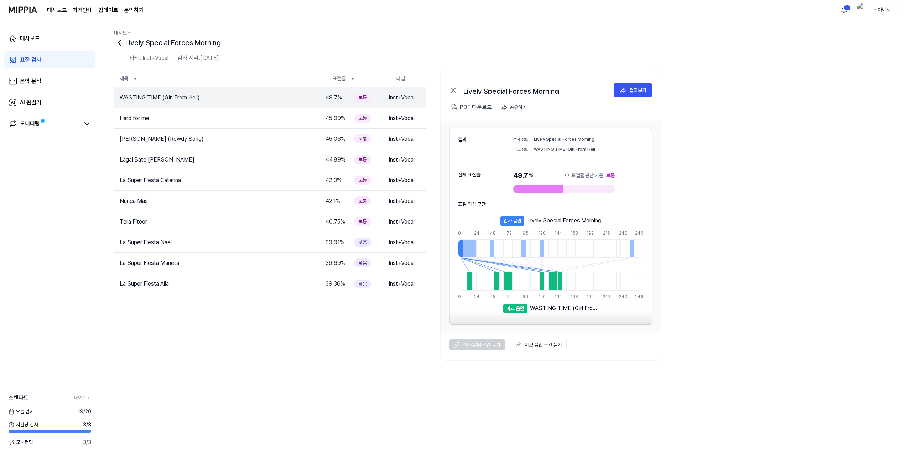
click at [120, 43] on icon at bounding box center [119, 42] width 11 height 11
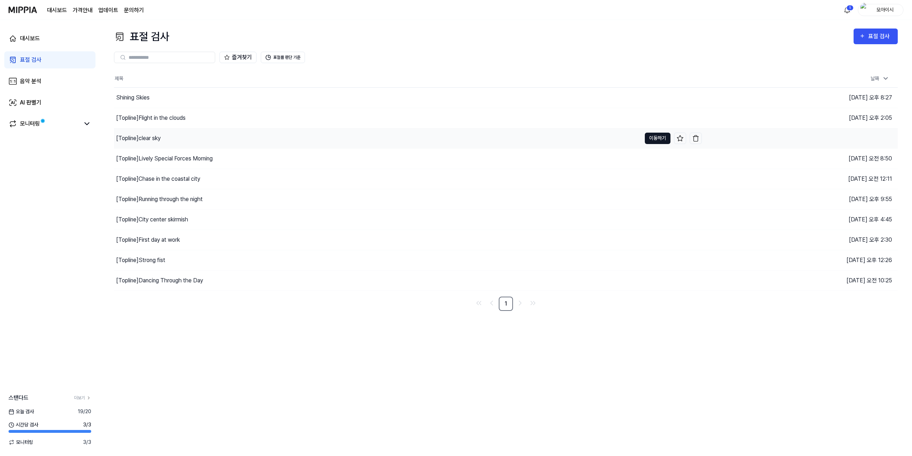
click at [651, 138] on button "이동하기" at bounding box center [658, 138] width 26 height 11
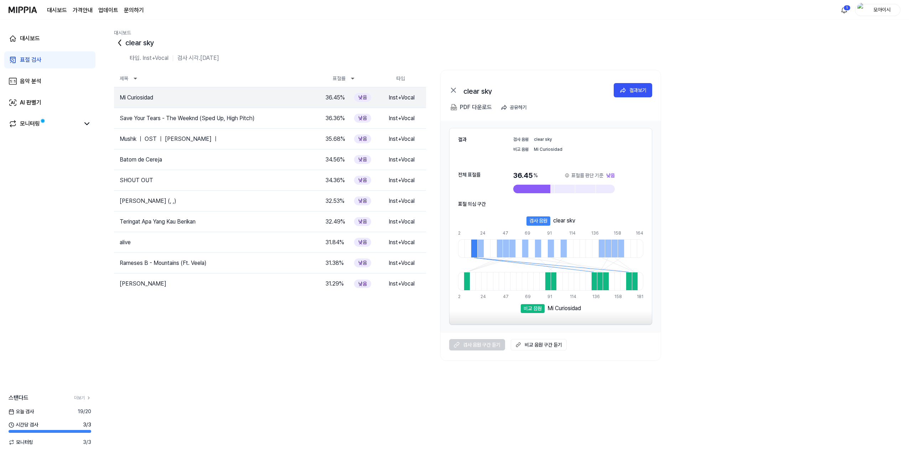
click at [118, 41] on icon at bounding box center [119, 42] width 11 height 11
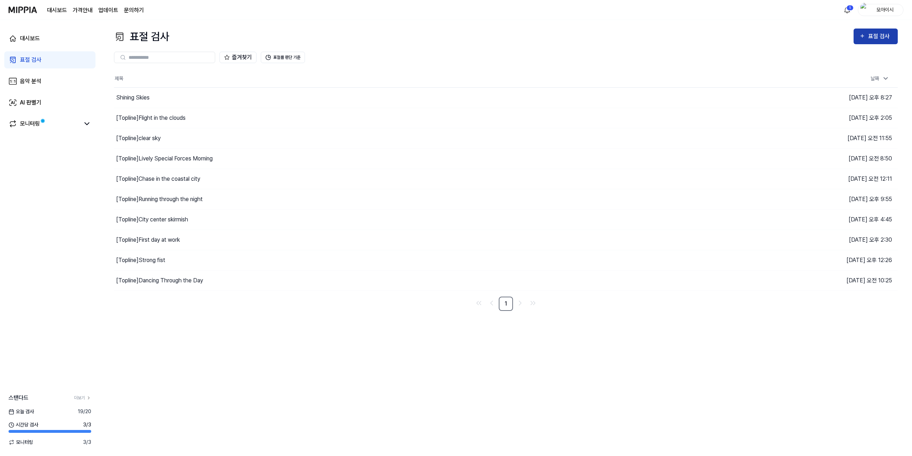
click at [873, 33] on div "표절 검사" at bounding box center [880, 36] width 24 height 9
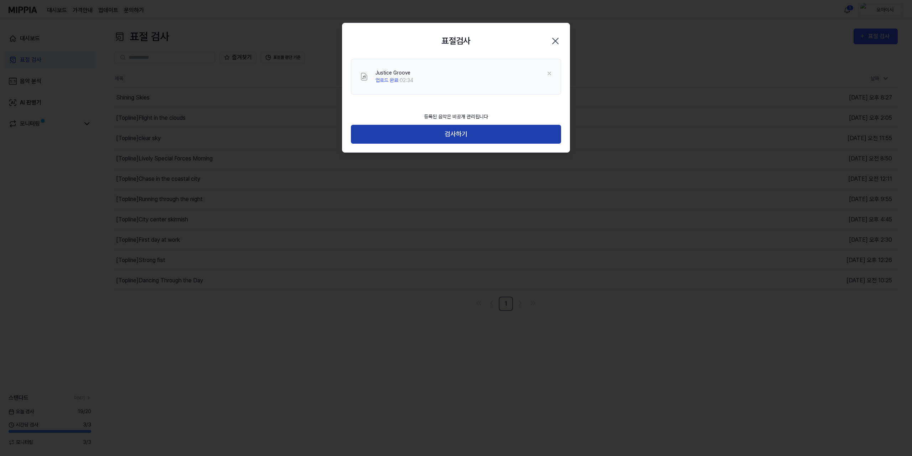
click at [460, 139] on button "검사하기" at bounding box center [456, 134] width 210 height 19
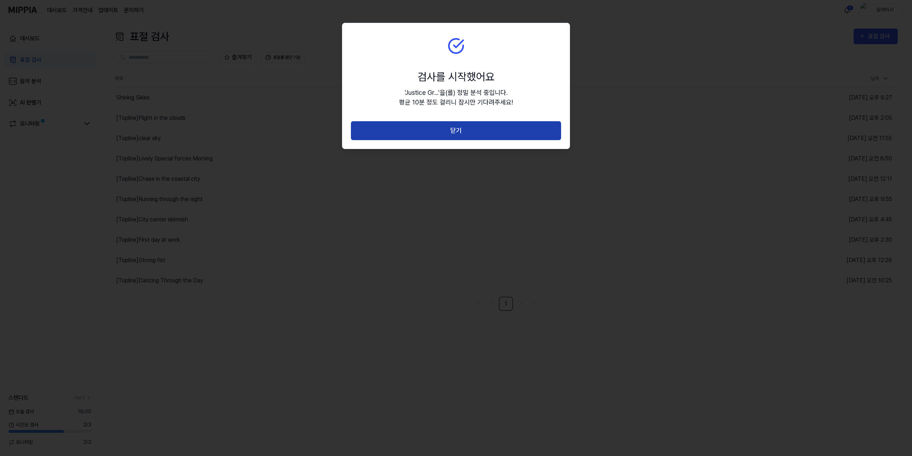
click at [459, 132] on button "닫기" at bounding box center [456, 130] width 210 height 19
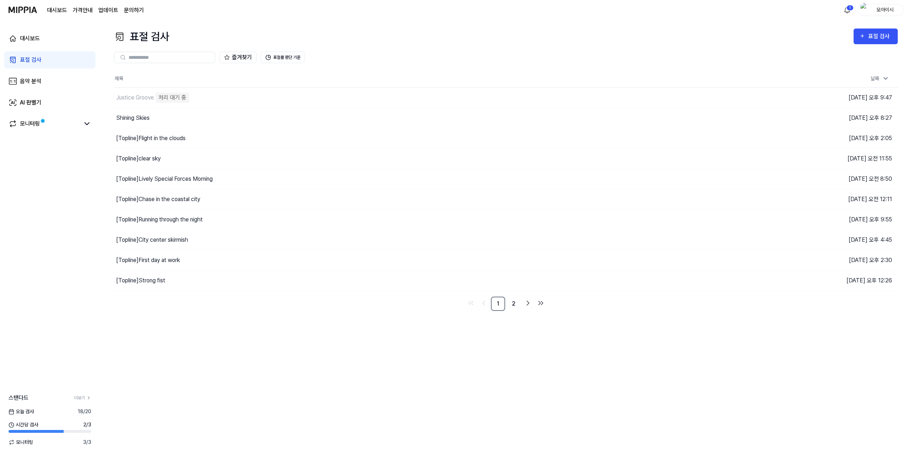
click at [41, 58] on link "표절 검사" at bounding box center [49, 59] width 91 height 17
click at [660, 97] on button "이동하기" at bounding box center [658, 97] width 26 height 11
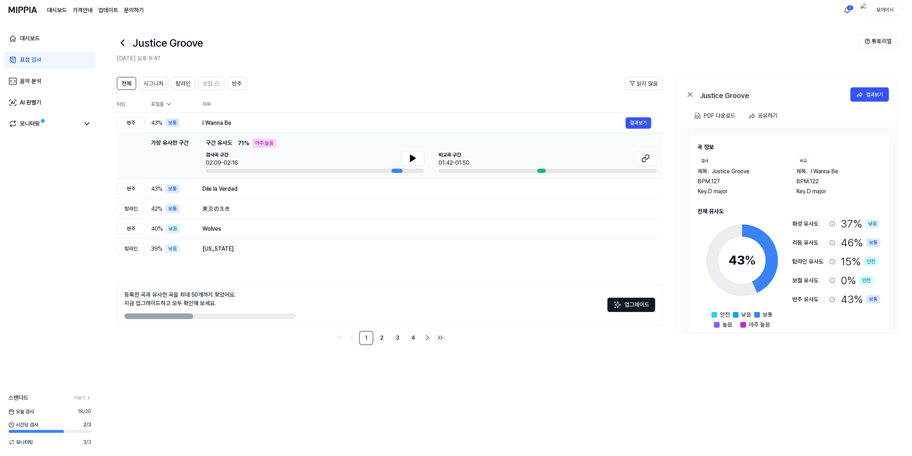
click at [74, 211] on div "대시보드 표절 검사 음악 분석 AI 판별기 모니터링 스탠다드 더보기 [DATE] 검사 18 / 20 시간당 검사 2 / 3 모니터링 3 / 3" at bounding box center [50, 238] width 100 height 436
click at [406, 156] on button at bounding box center [413, 158] width 23 height 14
click at [642, 125] on button "결과보기" at bounding box center [639, 122] width 26 height 11
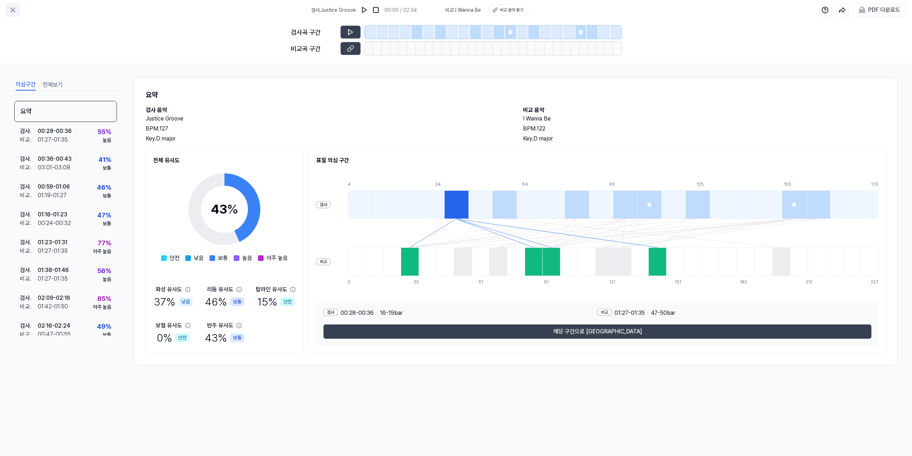
click at [14, 12] on icon at bounding box center [13, 10] width 9 height 9
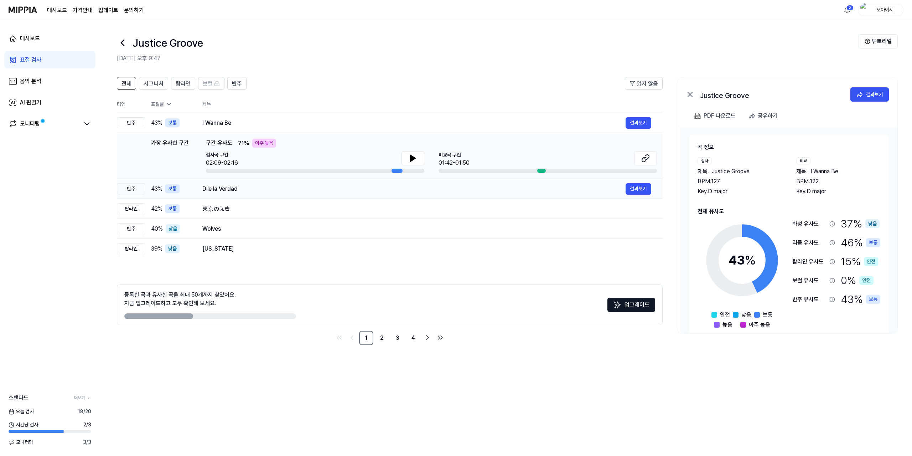
click at [562, 191] on div "Dile la Verdad" at bounding box center [413, 189] width 423 height 9
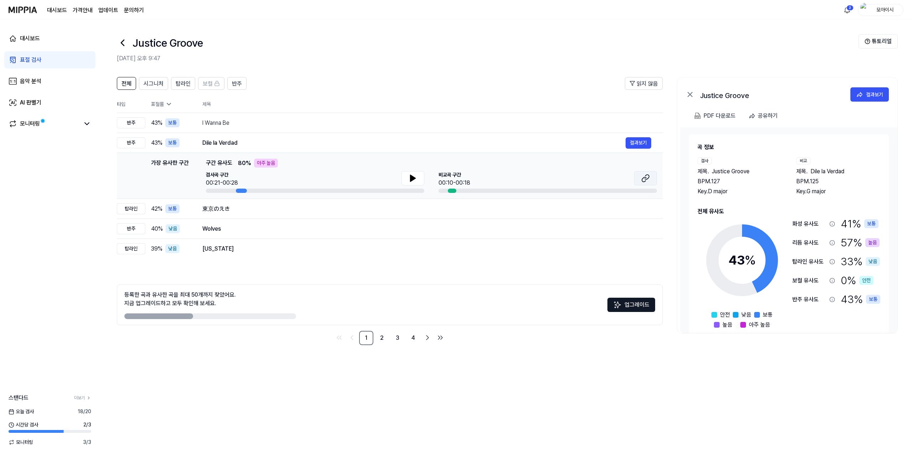
click at [645, 176] on icon at bounding box center [645, 178] width 9 height 9
click at [122, 42] on icon at bounding box center [122, 43] width 3 height 6
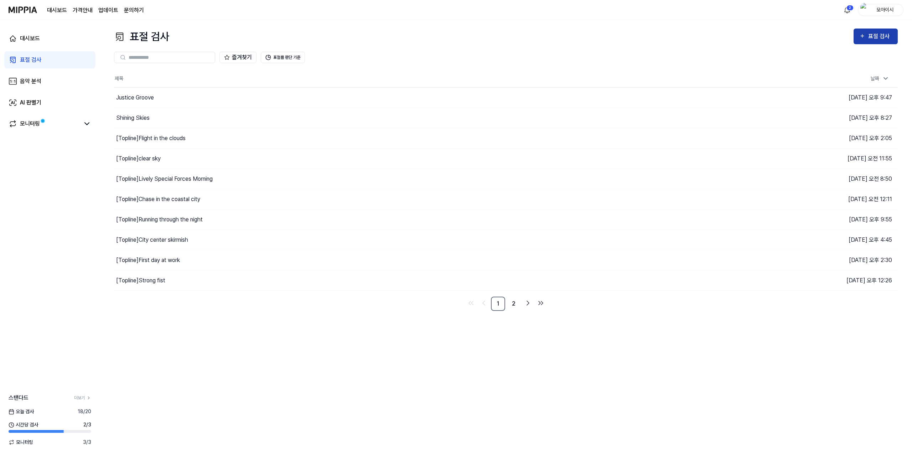
click at [886, 33] on div "표절 검사" at bounding box center [880, 36] width 24 height 9
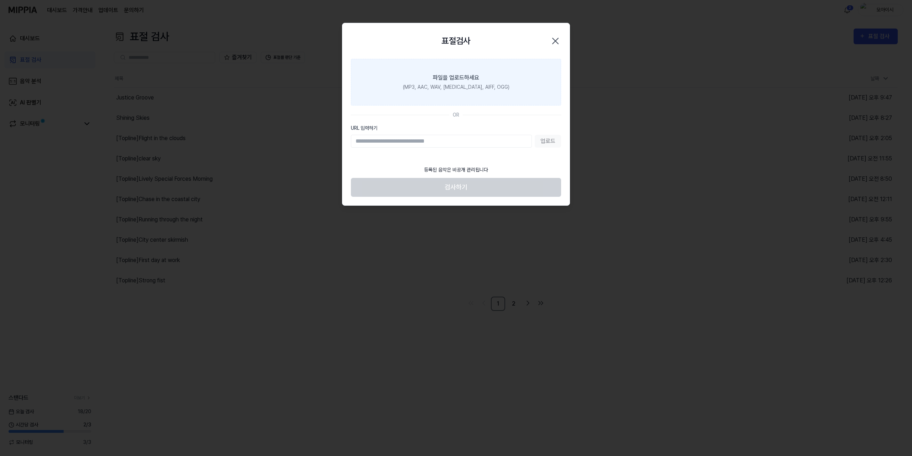
click at [463, 68] on label "파일을 업로드하세요 (MP3, AAC, WAV, [MEDICAL_DATA], AIFF, OGG)" at bounding box center [456, 82] width 210 height 47
click at [0, 0] on input "파일을 업로드하세요 (MP3, AAC, WAV, [MEDICAL_DATA], AIFF, OGG)" at bounding box center [0, 0] width 0 height 0
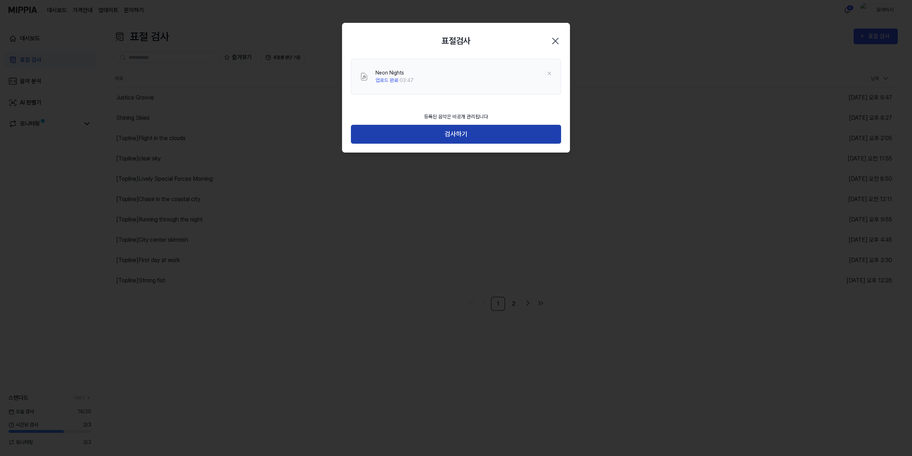
click at [450, 134] on button "검사하기" at bounding box center [456, 134] width 210 height 19
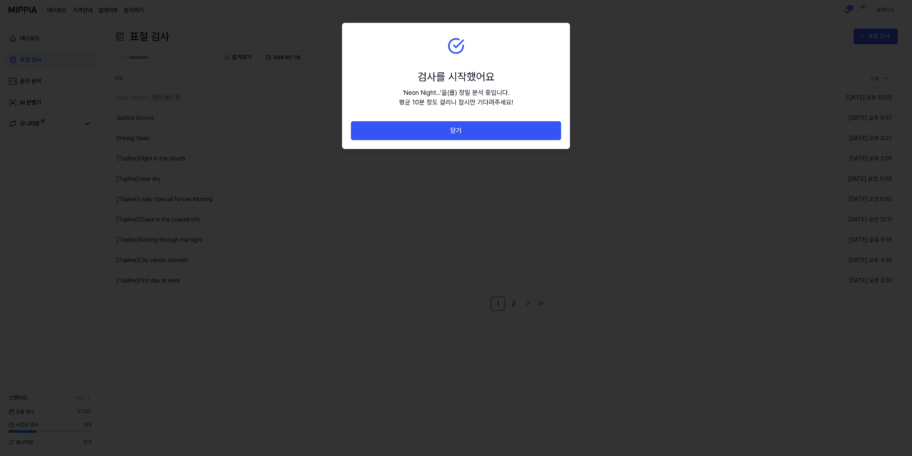
click at [450, 134] on button "닫기" at bounding box center [456, 130] width 210 height 19
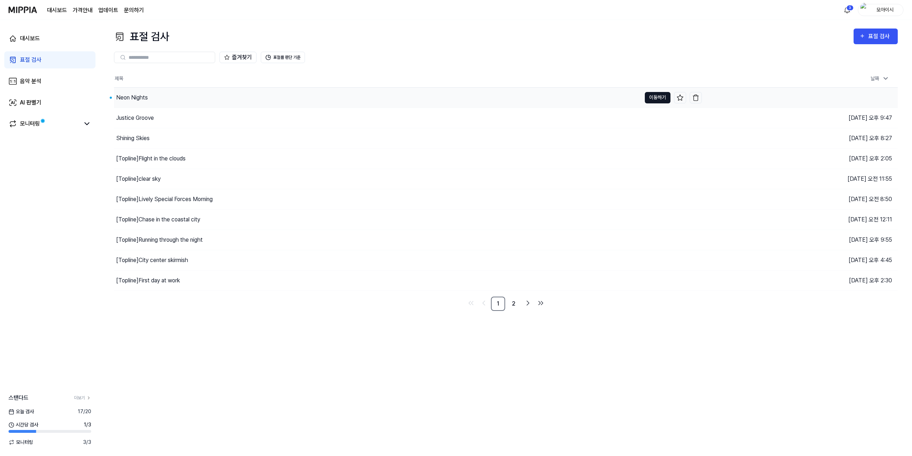
click at [661, 99] on button "이동하기" at bounding box center [658, 97] width 26 height 11
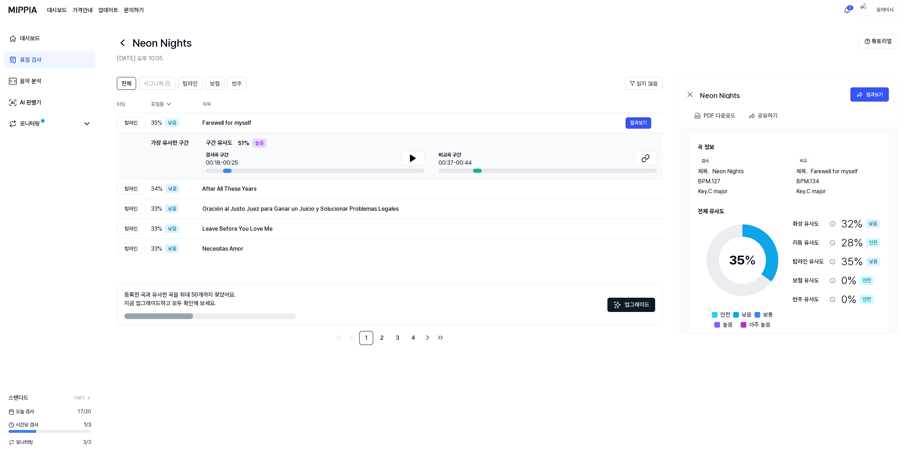
click at [581, 396] on div "전체 시그니처 탑라인 보컬 반주 읽지 않음 전체 시그니처 탑라인 보컬 반주 타입 표절률 제목 표절률 읽지 않음 탑라인 35 % 낮음 Farew…" at bounding box center [506, 263] width 813 height 386
click at [385, 340] on link "2" at bounding box center [382, 338] width 14 height 14
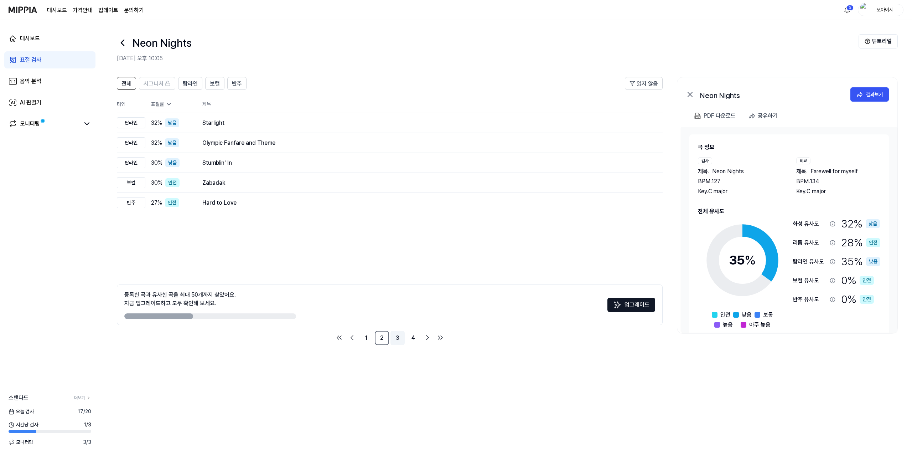
click at [395, 341] on link "3" at bounding box center [398, 338] width 14 height 14
click at [410, 340] on link "4" at bounding box center [413, 338] width 14 height 14
click at [127, 41] on icon at bounding box center [122, 42] width 11 height 11
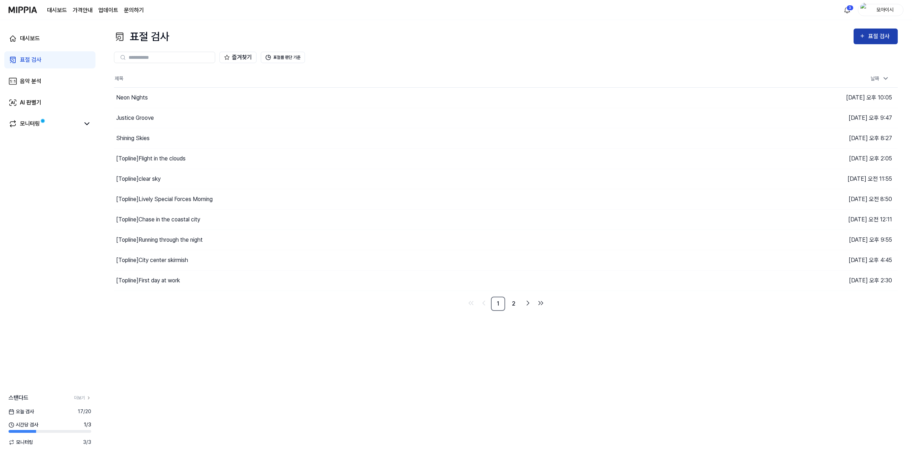
click at [868, 30] on button "표절 검사" at bounding box center [876, 37] width 44 height 16
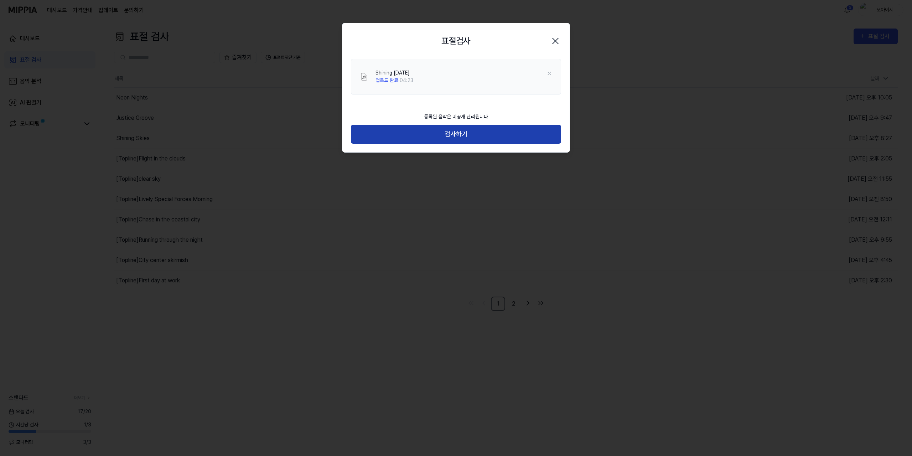
click at [467, 132] on button "검사하기" at bounding box center [456, 134] width 210 height 19
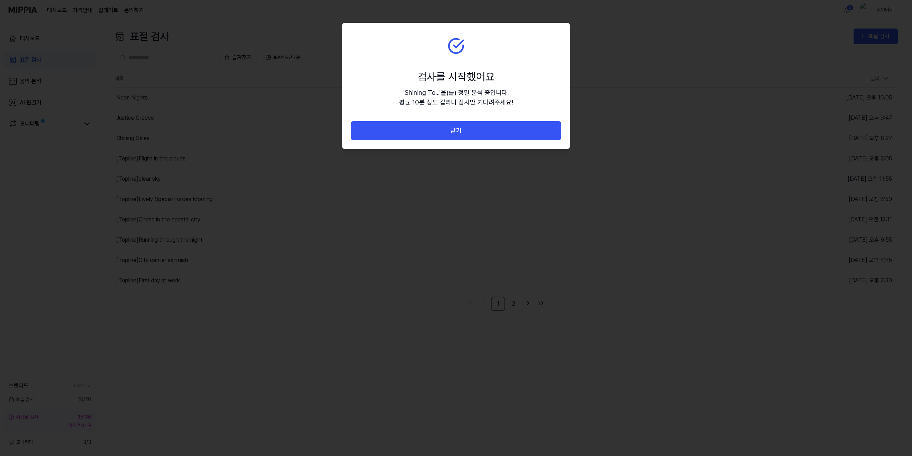
click at [467, 132] on button "닫기" at bounding box center [456, 130] width 210 height 19
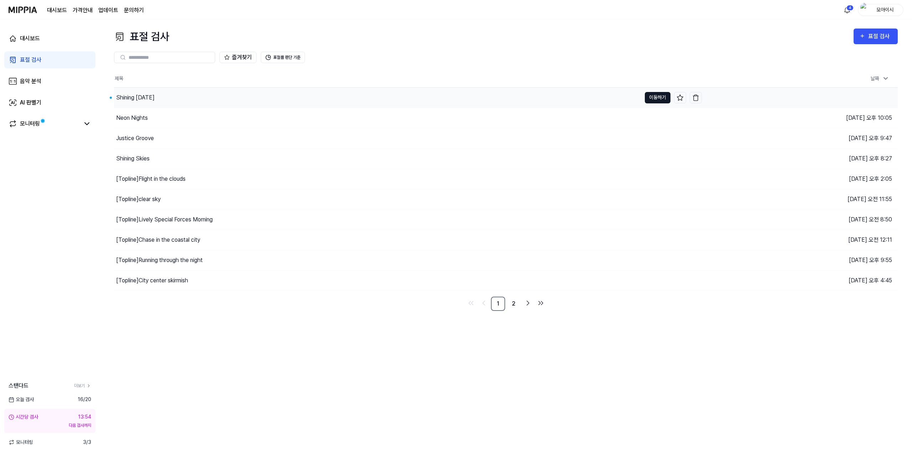
click at [654, 96] on button "이동하기" at bounding box center [658, 97] width 26 height 11
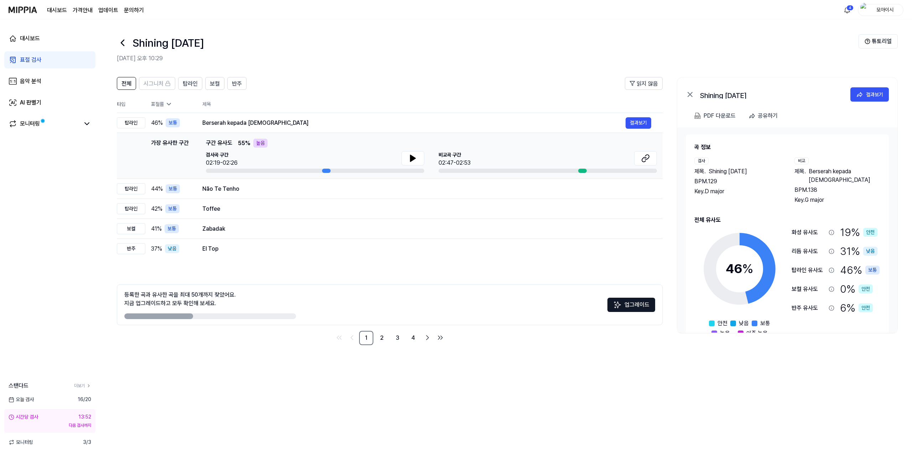
click at [329, 407] on div "전체 시그니처 탑라인 보컬 반주 읽지 않음 전체 시그니처 탑라인 보컬 반주 타입 표절률 제목 표절률 읽지 않음 탑라인 46 % 보통 Berse…" at bounding box center [506, 263] width 813 height 386
click at [620, 147] on div "가장 유사한 구간 구간 유사도 55 % 높음" at bounding box center [431, 143] width 451 height 9
click at [609, 190] on div "Não Te Tenho" at bounding box center [413, 189] width 423 height 9
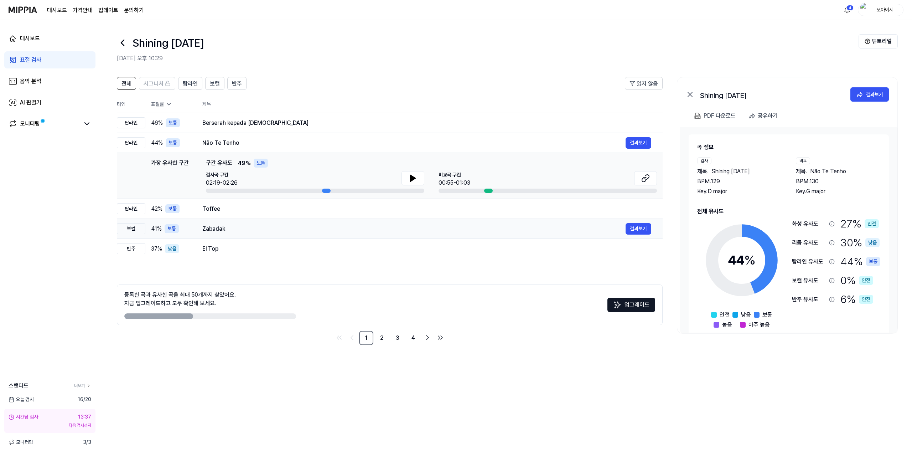
click at [602, 221] on td "Zabadak 결과보기" at bounding box center [427, 229] width 472 height 20
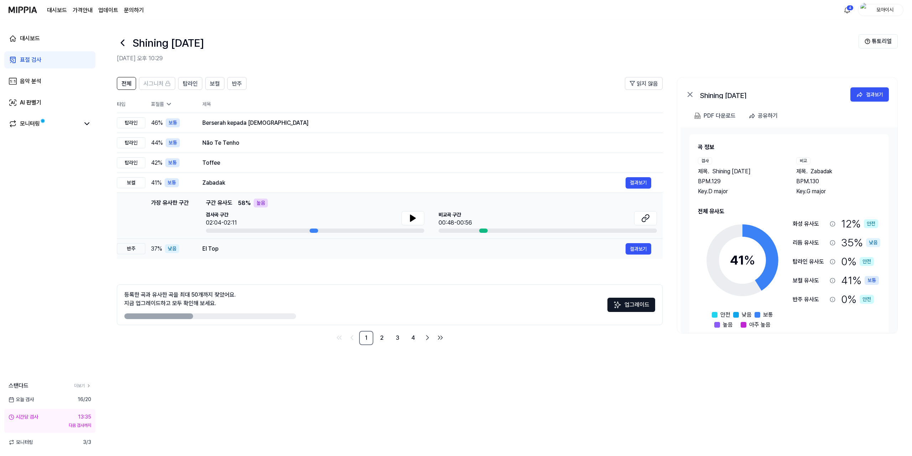
click at [597, 249] on div "El Top" at bounding box center [413, 248] width 423 height 9
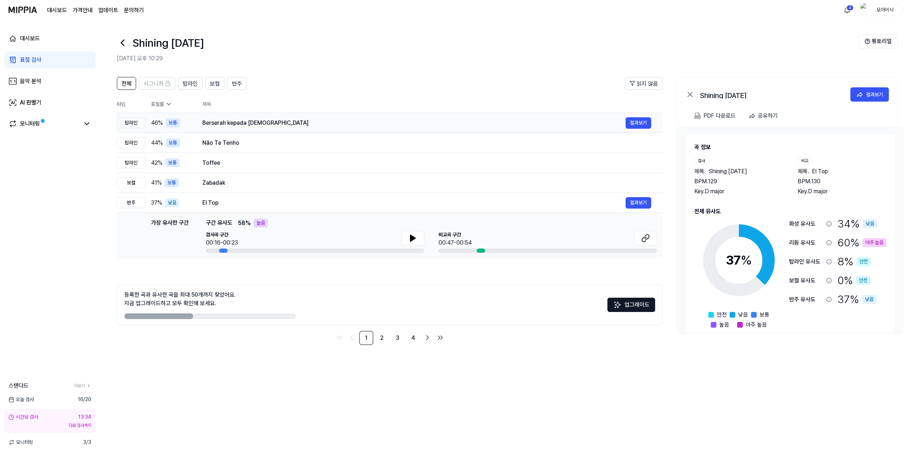
click at [577, 125] on div "Berserah kepada [DEMOGRAPHIC_DATA]" at bounding box center [413, 123] width 423 height 9
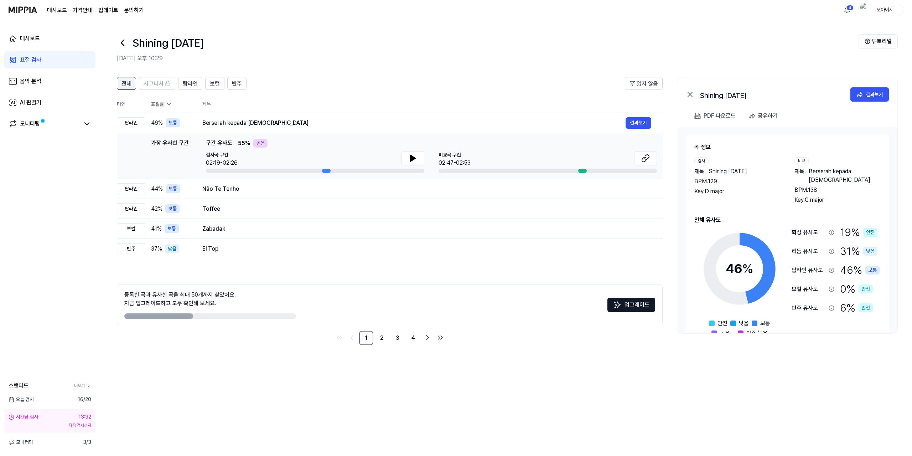
click at [125, 83] on span "전체" at bounding box center [127, 83] width 10 height 9
click at [182, 77] on button "탑라인" at bounding box center [190, 83] width 24 height 13
click at [128, 86] on span "전체" at bounding box center [127, 83] width 10 height 9
click at [572, 130] on td "Berserah kepada [DEMOGRAPHIC_DATA] 결과보기" at bounding box center [427, 123] width 472 height 20
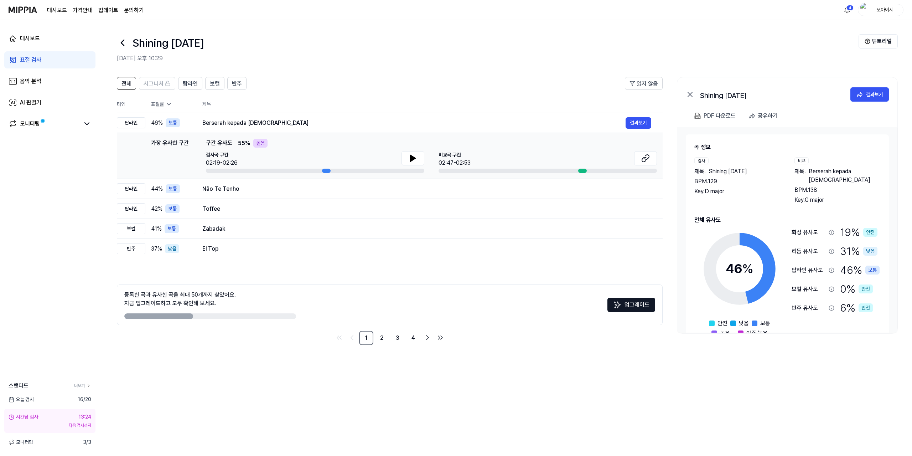
click at [164, 105] on div "표절률" at bounding box center [171, 103] width 40 height 7
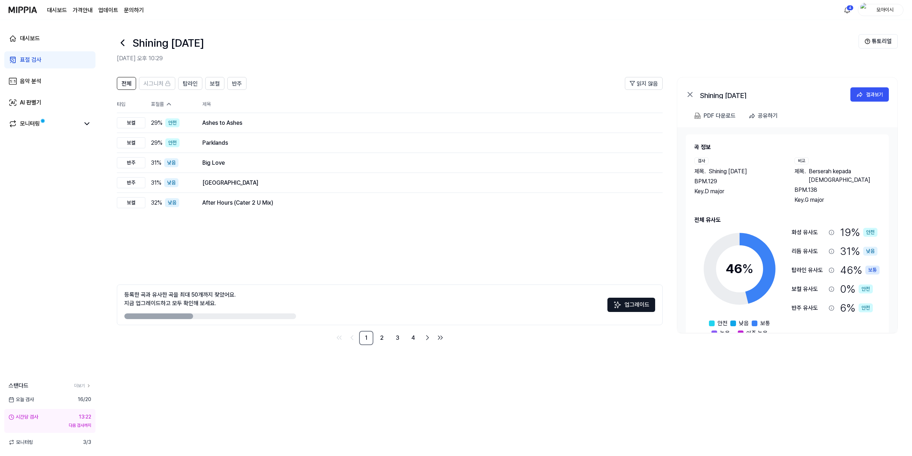
click at [315, 255] on div "전체 시그니처 탑라인 보컬 반주 읽지 않음 전체 시그니처 탑라인 보컬 반주 타입 표절률 제목 표절률 읽지 않음 보컬 29 % 안전 Ashes …" at bounding box center [390, 211] width 546 height 268
click at [163, 102] on div "표절률" at bounding box center [171, 103] width 40 height 7
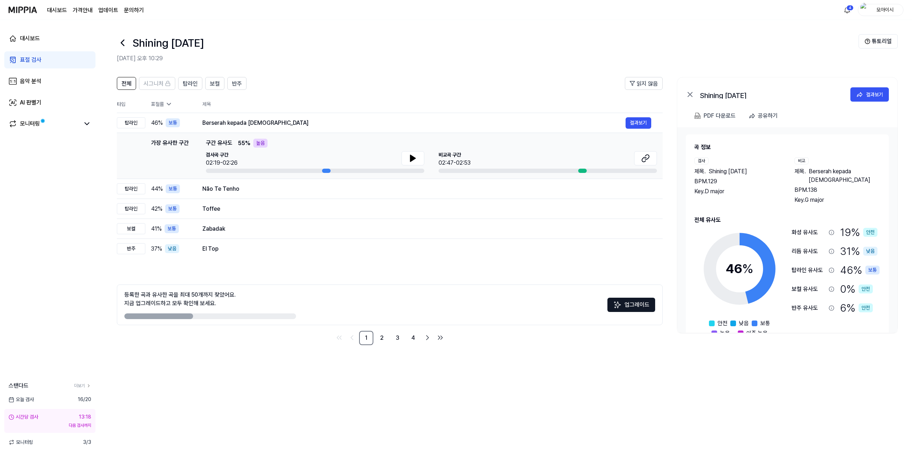
click at [163, 102] on div "표절률" at bounding box center [171, 103] width 40 height 7
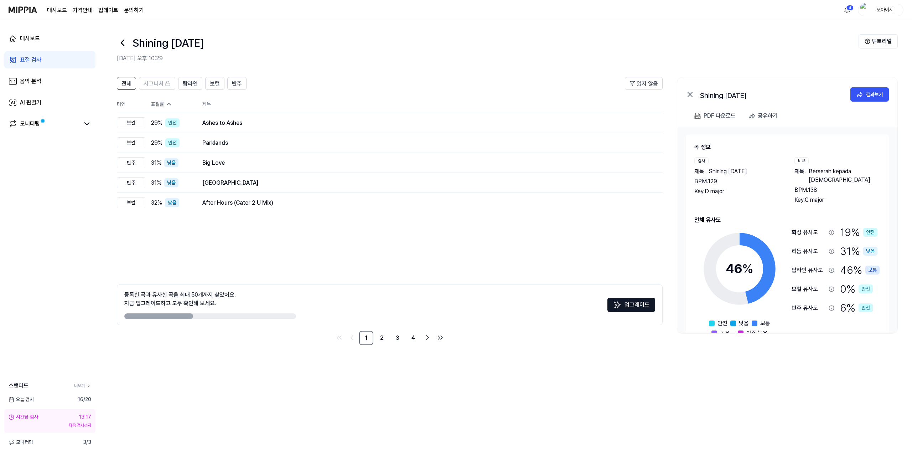
click at [163, 102] on div "표절률" at bounding box center [171, 103] width 40 height 7
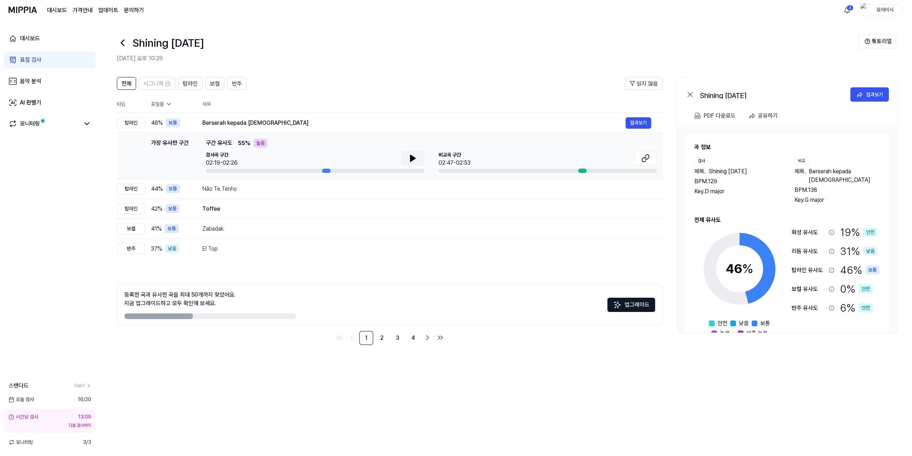
click at [408, 162] on button at bounding box center [413, 158] width 23 height 14
click at [641, 154] on button at bounding box center [645, 158] width 23 height 14
click at [406, 158] on button at bounding box center [413, 158] width 23 height 14
click at [122, 41] on icon at bounding box center [122, 43] width 3 height 6
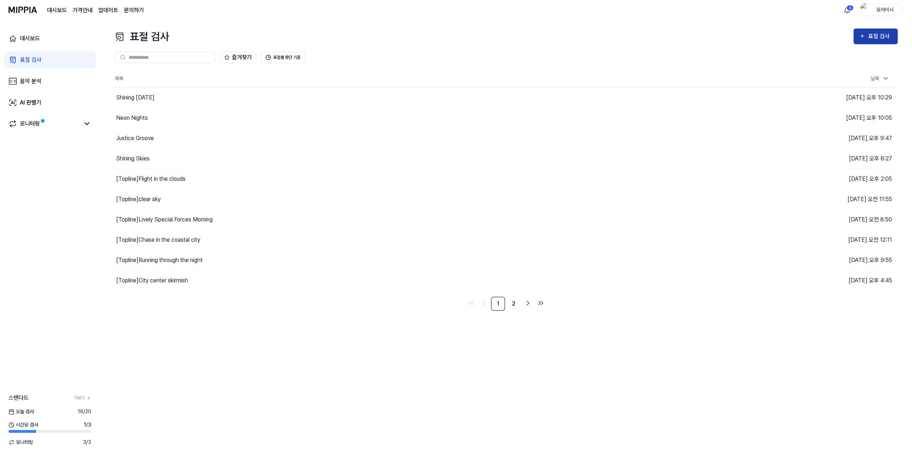
click at [870, 33] on div "표절 검사" at bounding box center [880, 36] width 24 height 9
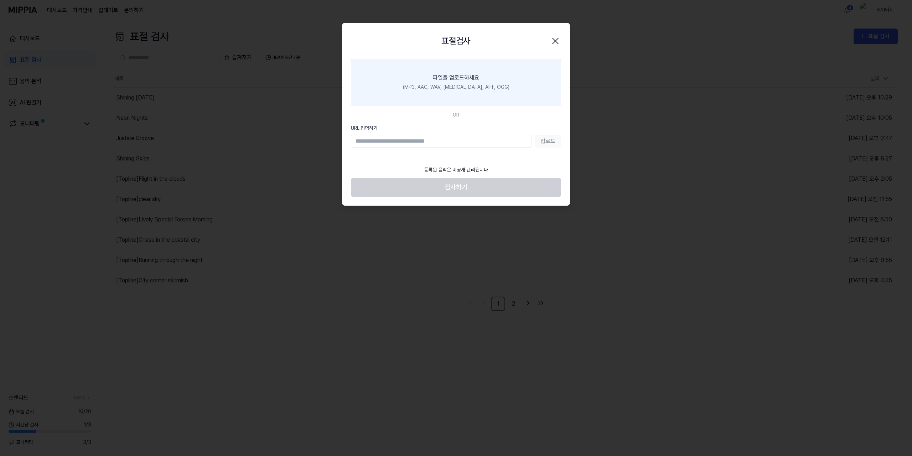
click at [476, 79] on div "파일을 업로드하세요" at bounding box center [456, 77] width 46 height 9
click at [0, 0] on input "파일을 업로드하세요 (MP3, AAC, WAV, [MEDICAL_DATA], AIFF, OGG)" at bounding box center [0, 0] width 0 height 0
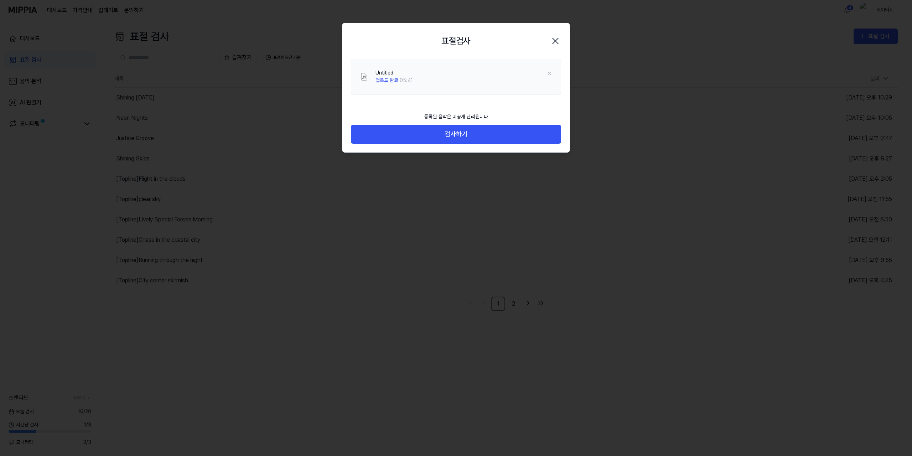
click at [452, 139] on button "검사하기" at bounding box center [456, 134] width 210 height 19
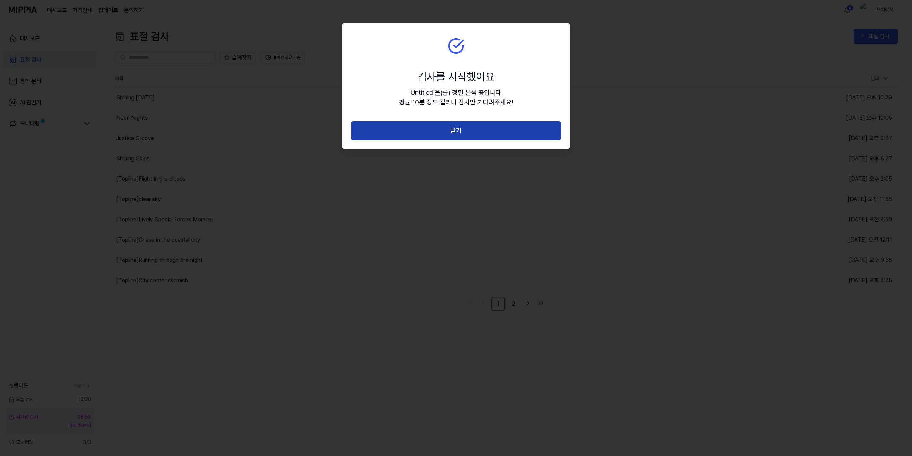
click at [452, 133] on button "닫기" at bounding box center [456, 130] width 210 height 19
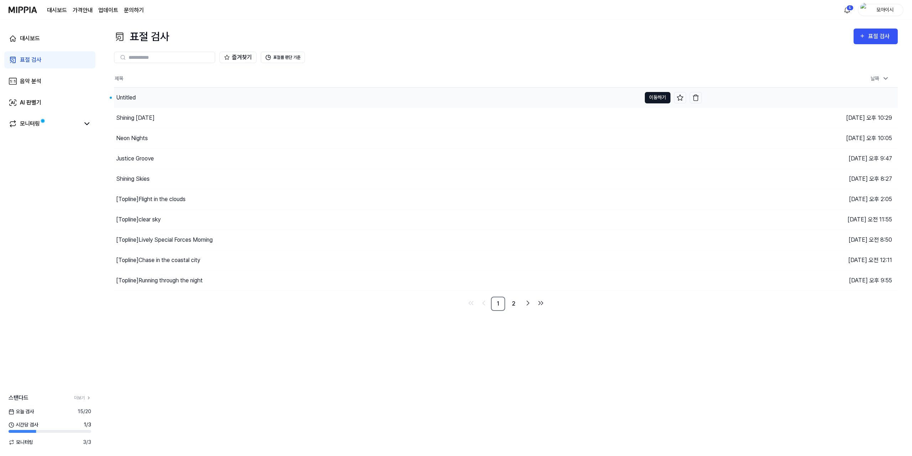
click at [660, 99] on button "이동하기" at bounding box center [658, 97] width 26 height 11
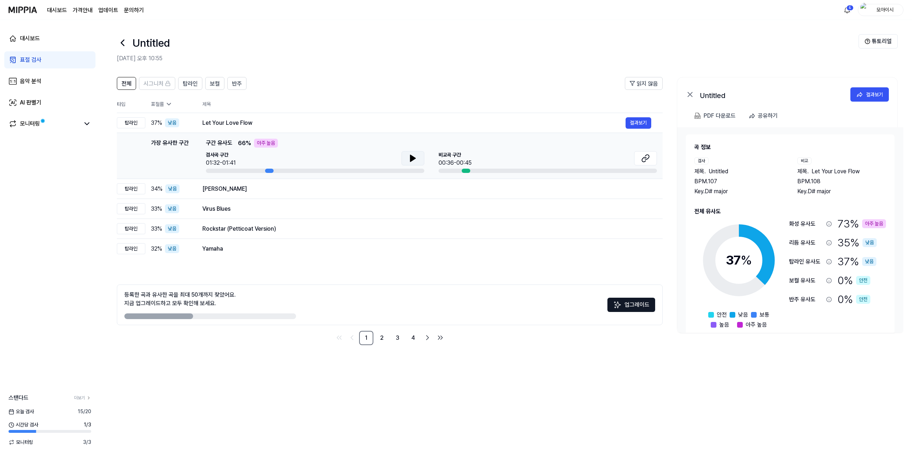
click at [411, 157] on icon at bounding box center [413, 158] width 5 height 6
click at [648, 161] on icon at bounding box center [645, 158] width 9 height 9
click at [409, 157] on icon at bounding box center [413, 158] width 9 height 9
click at [586, 185] on div "[PERSON_NAME]" at bounding box center [413, 189] width 423 height 9
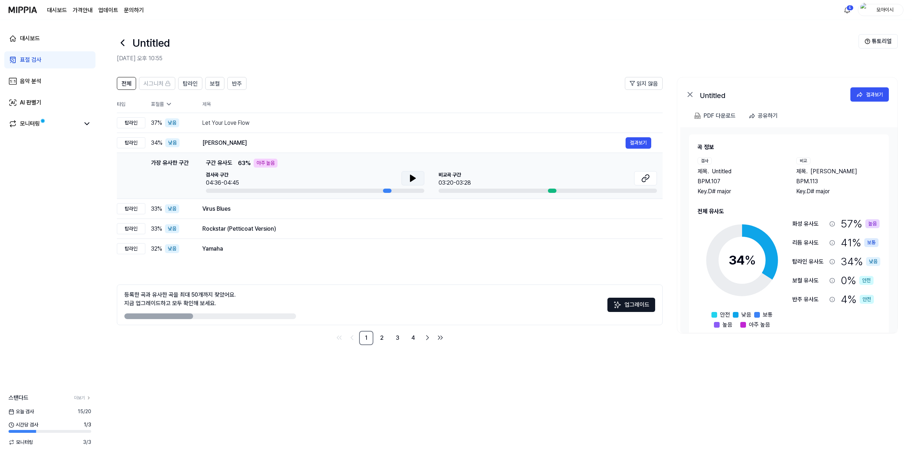
click at [412, 181] on icon at bounding box center [413, 178] width 9 height 9
click at [413, 213] on div "Virus Blues 결과보기" at bounding box center [426, 208] width 449 height 11
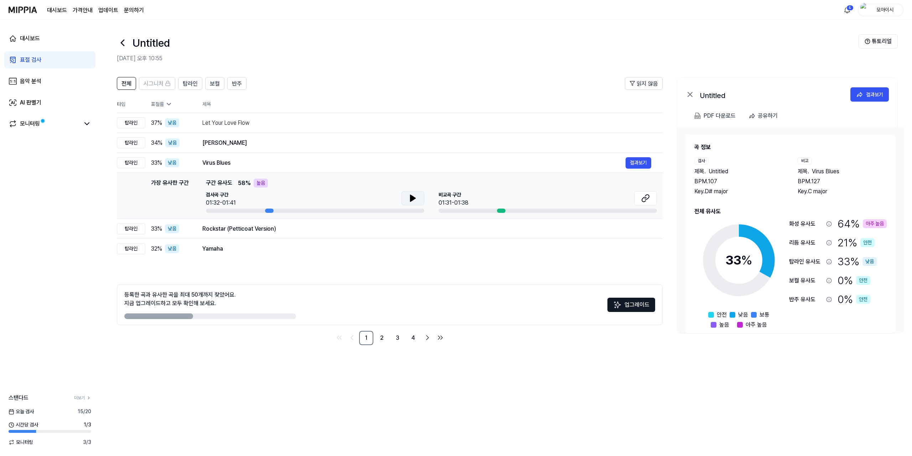
click at [413, 197] on icon at bounding box center [413, 198] width 5 height 6
click at [413, 197] on icon at bounding box center [413, 198] width 9 height 9
click at [125, 45] on icon at bounding box center [122, 42] width 11 height 11
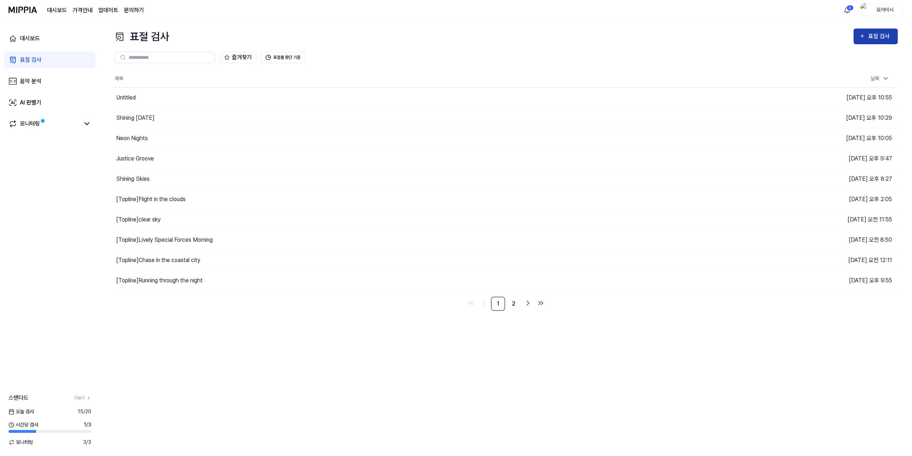
click at [882, 34] on div "표절 검사" at bounding box center [880, 36] width 24 height 9
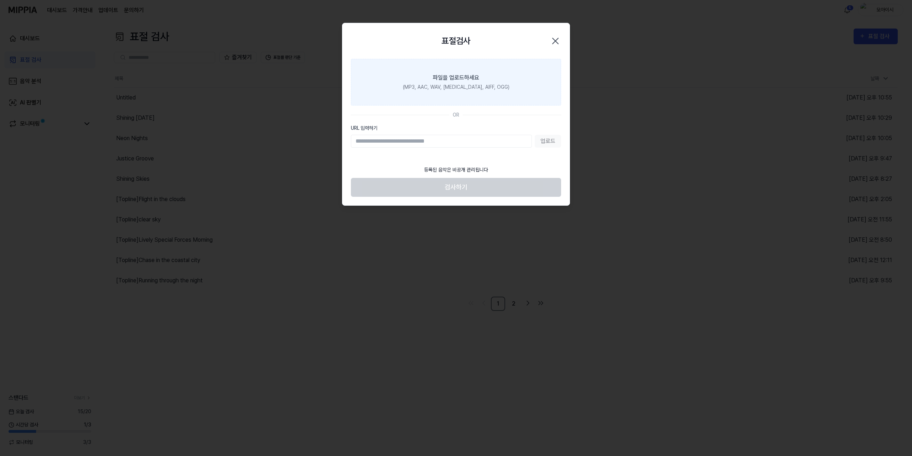
click at [470, 80] on div "파일을 업로드하세요" at bounding box center [456, 77] width 46 height 9
click at [0, 0] on input "파일을 업로드하세요 (MP3, AAC, WAV, [MEDICAL_DATA], AIFF, OGG)" at bounding box center [0, 0] width 0 height 0
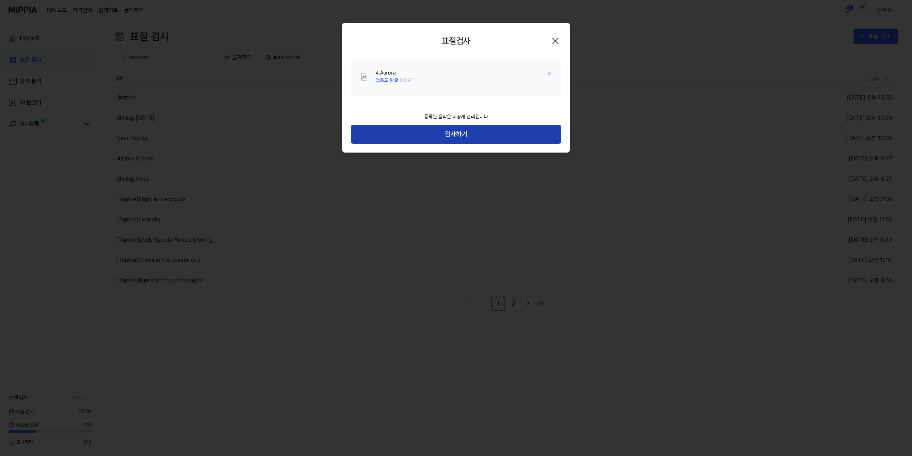
click at [475, 134] on button "검사하기" at bounding box center [456, 134] width 210 height 19
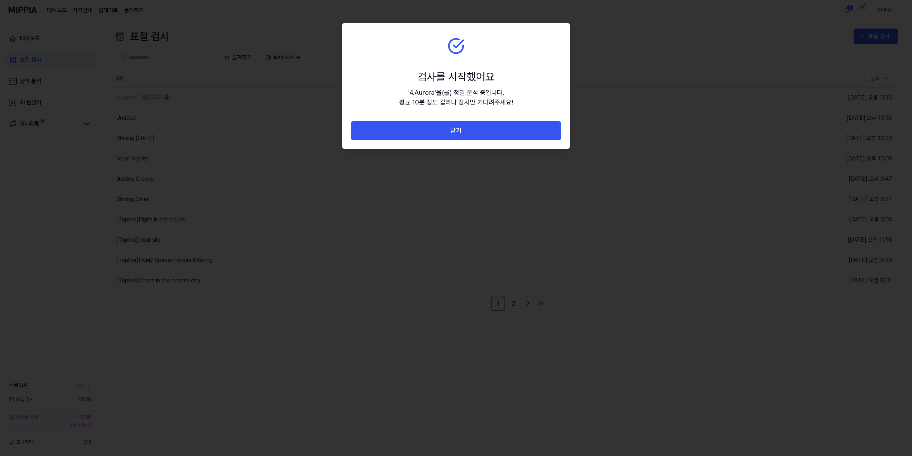
click at [475, 134] on button "닫기" at bounding box center [456, 130] width 210 height 19
